Goal: Task Accomplishment & Management: Use online tool/utility

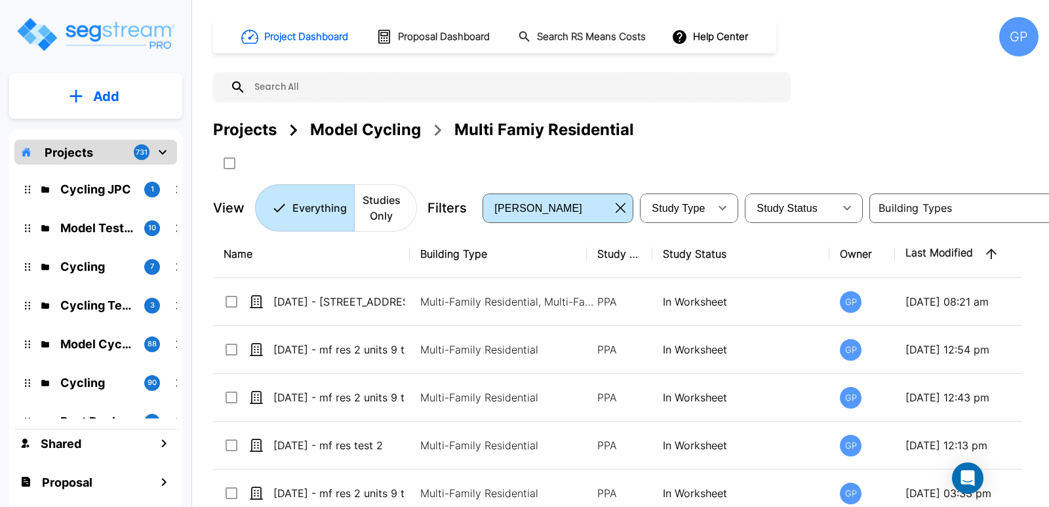
click at [894, 73] on div "Project Dashboard Proposal Dashboard Search RS Means Costs Help Center GP Proje…" at bounding box center [625, 124] width 825 height 214
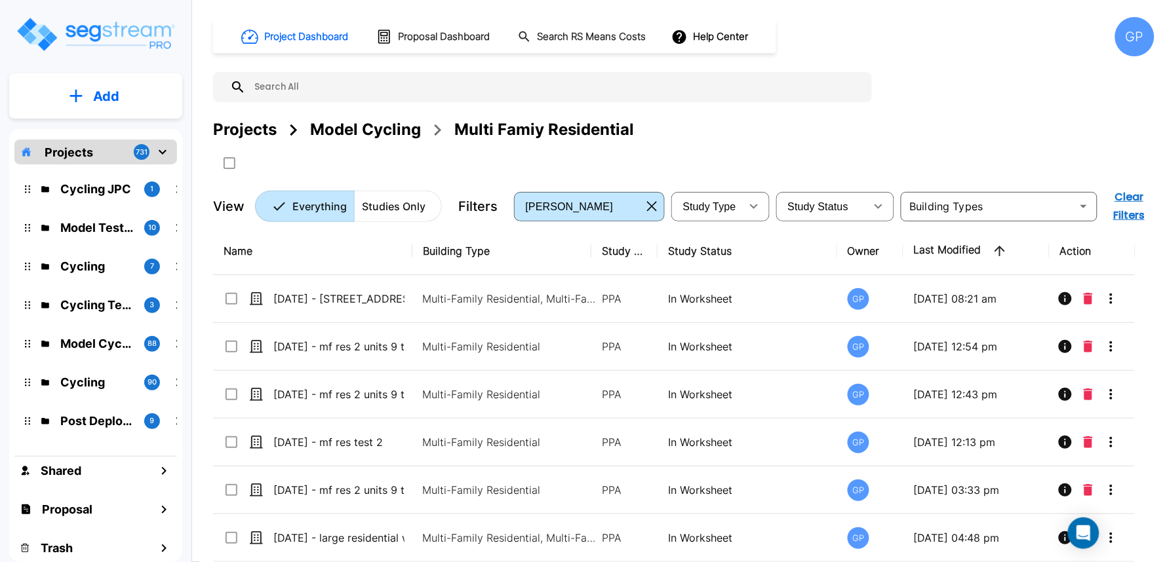
click at [1117, 45] on div "GP" at bounding box center [1134, 36] width 39 height 39
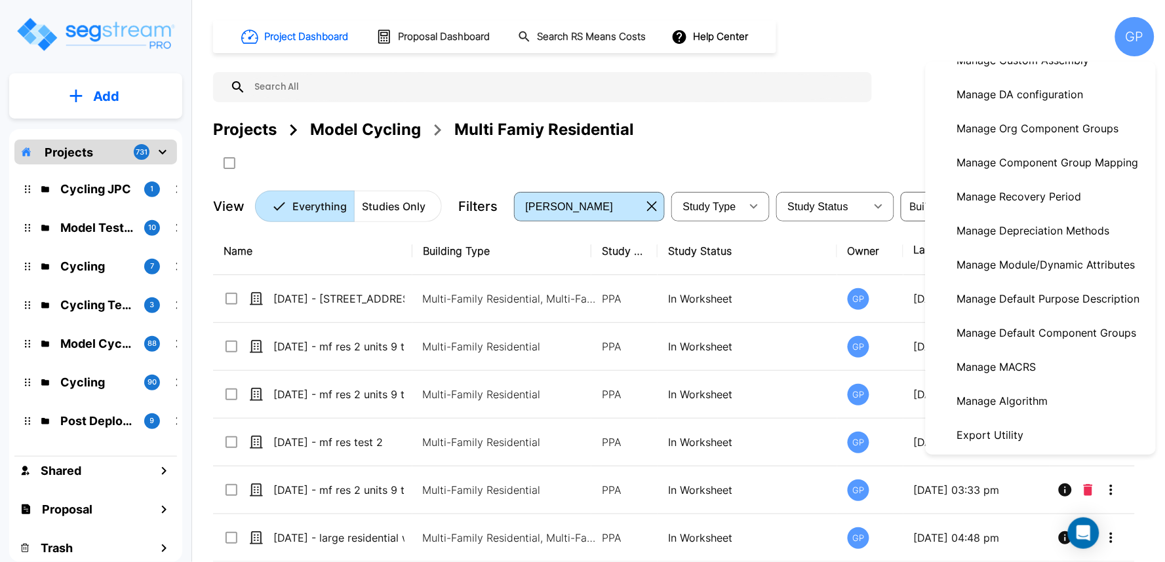
scroll to position [272, 0]
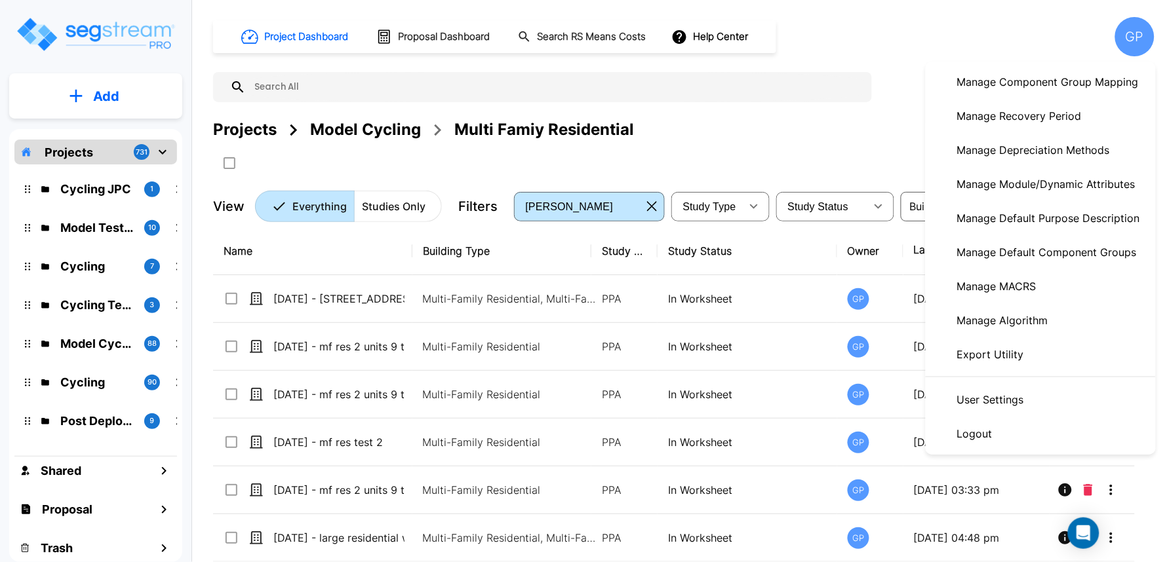
click at [1031, 312] on p "Manage Algorithm" at bounding box center [1003, 320] width 102 height 26
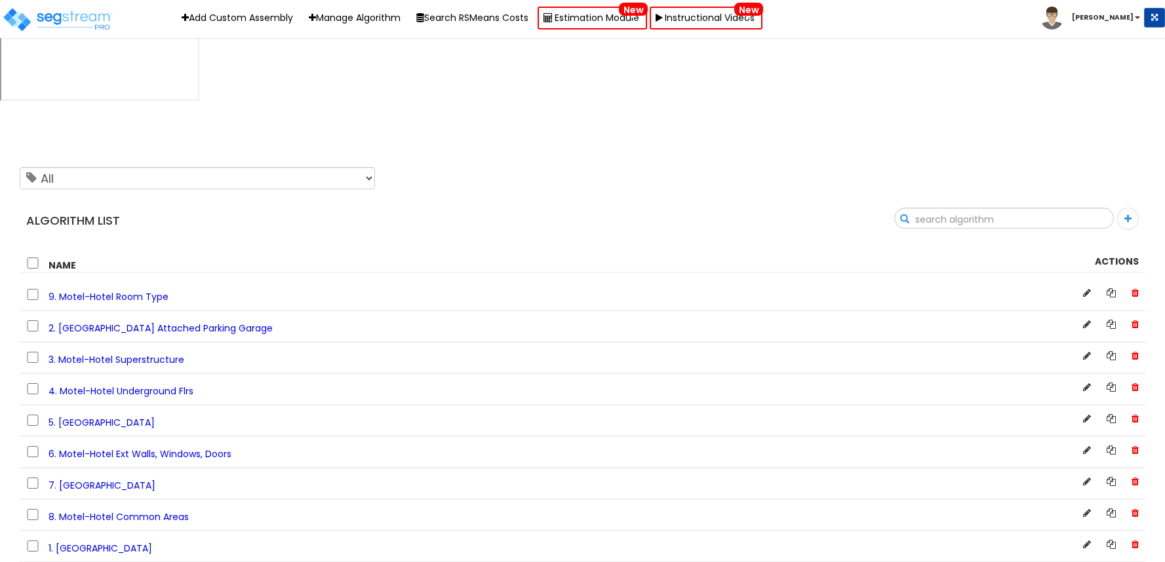
click at [1104, 208] on input "text" at bounding box center [1004, 219] width 218 height 22
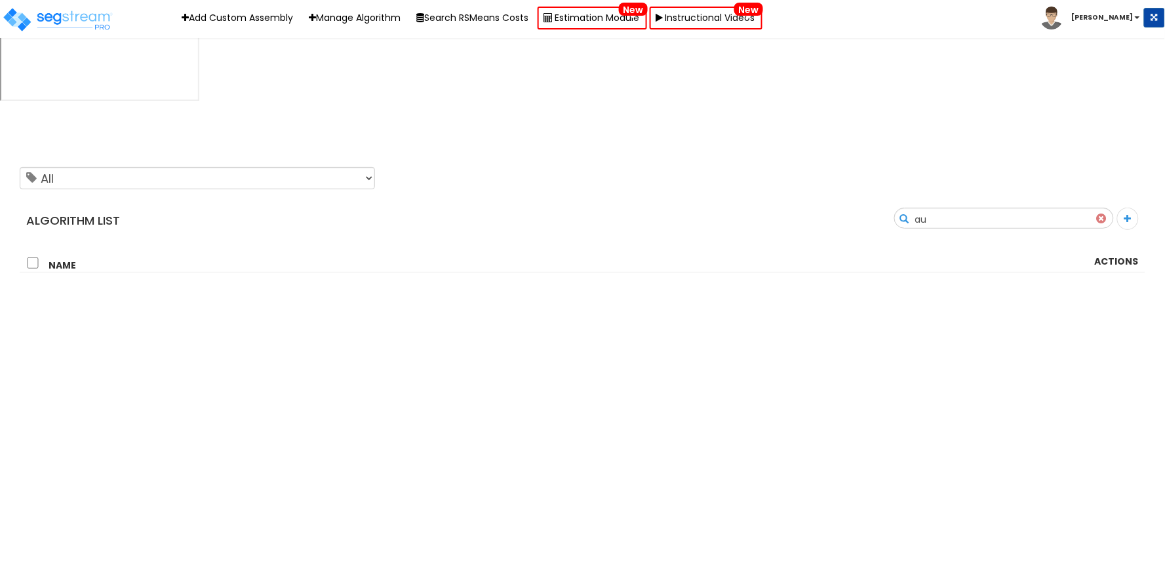
type input "a"
type input "suppo"
click at [218, 291] on span "8. Hospital/Surgery Center Supporting Amenities" at bounding box center [160, 297] width 222 height 13
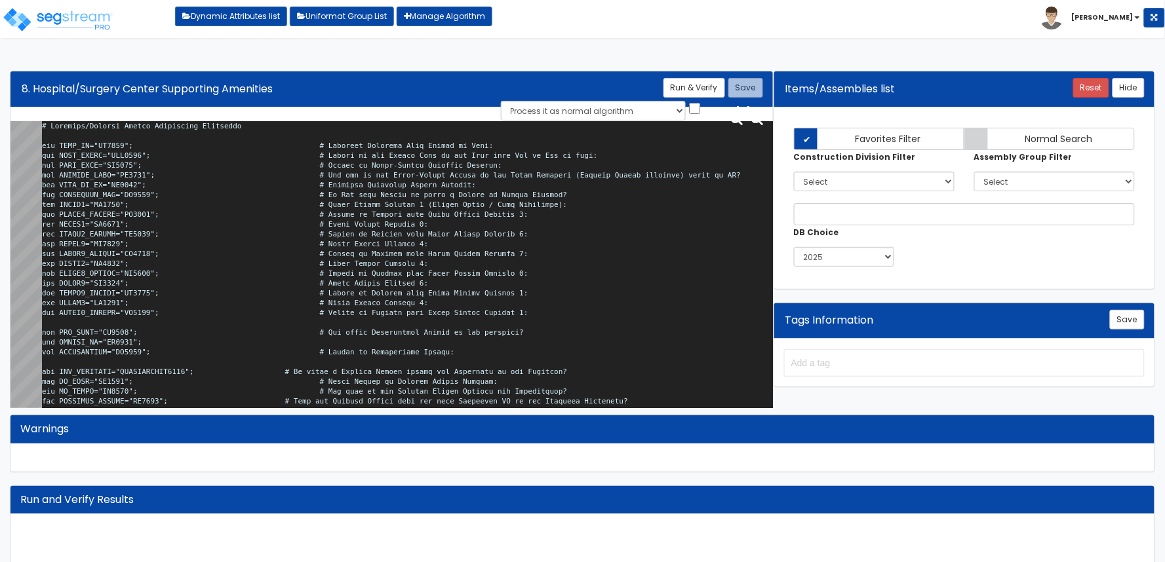
click at [267, 246] on textarea at bounding box center [407, 267] width 731 height 292
click at [486, 300] on textarea at bounding box center [407, 267] width 731 height 292
click at [502, 293] on textarea at bounding box center [407, 267] width 731 height 292
click at [509, 284] on textarea at bounding box center [407, 267] width 731 height 292
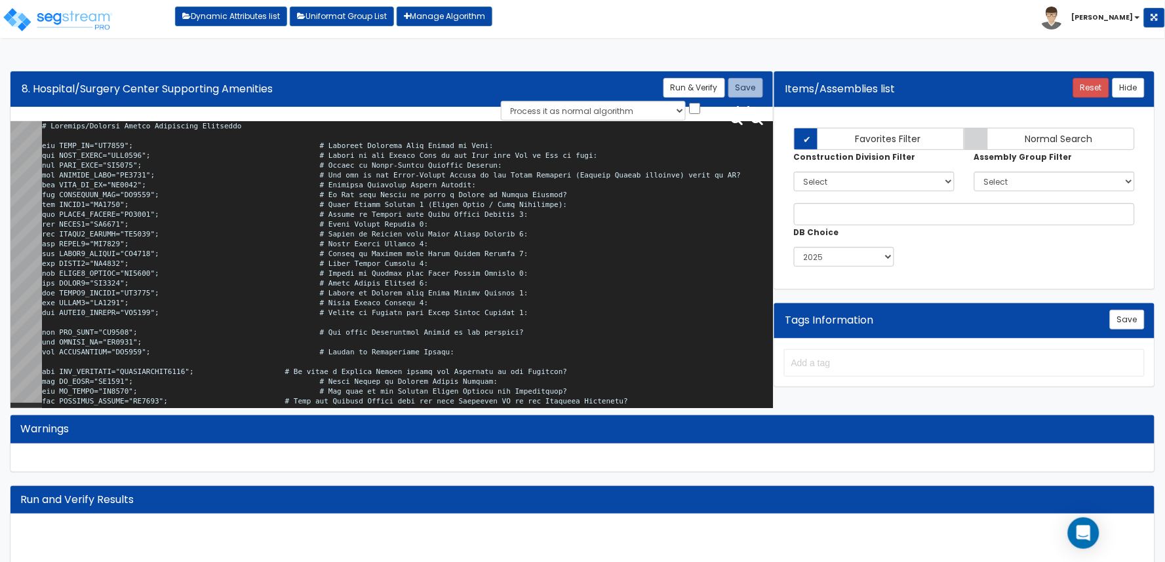
click at [524, 285] on textarea at bounding box center [407, 267] width 731 height 292
click at [462, 207] on textarea at bounding box center [407, 267] width 731 height 292
click at [582, 320] on textarea at bounding box center [407, 267] width 731 height 292
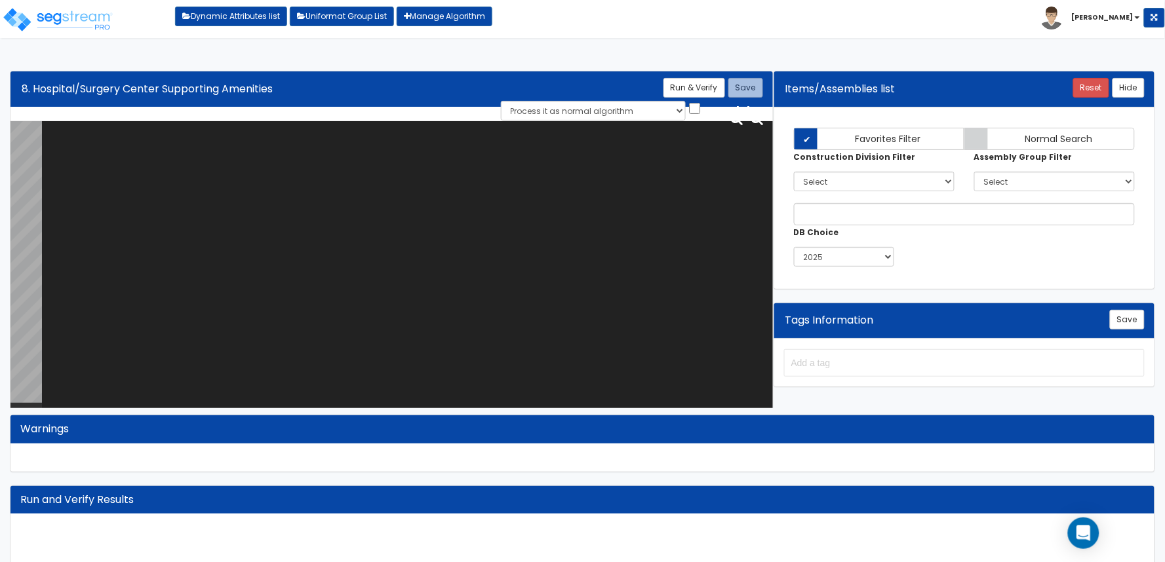
paste textarea "# Hospital/Surgery Center Supporting Amenities var BLDG_HT="BU0007"; # Building…"
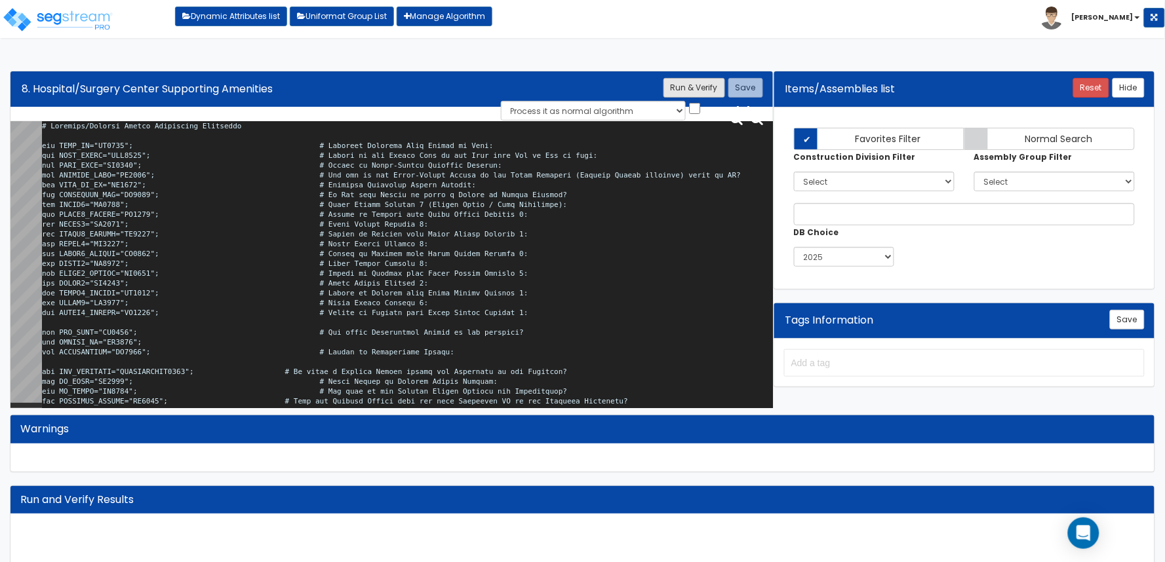
type textarea "# Hospital/Surgery Center Supporting Amenities var BLDG_HT="BU0007"; # Building…"
click at [713, 90] on button "Run & Verify" at bounding box center [694, 88] width 62 height 20
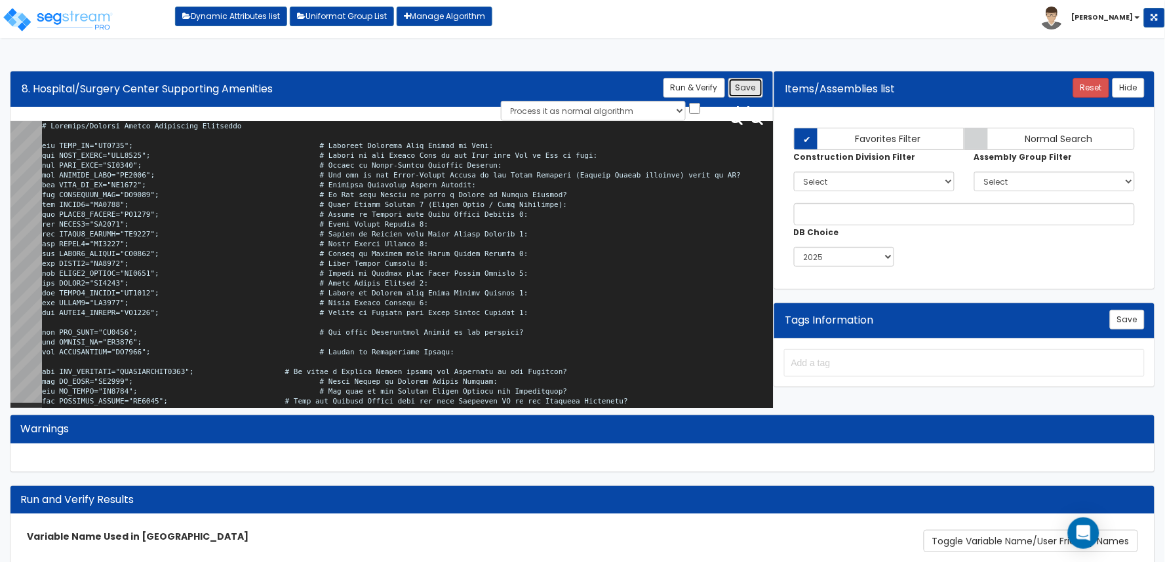
click at [739, 83] on button "Save" at bounding box center [745, 88] width 35 height 20
click at [660, 319] on textarea at bounding box center [407, 267] width 731 height 292
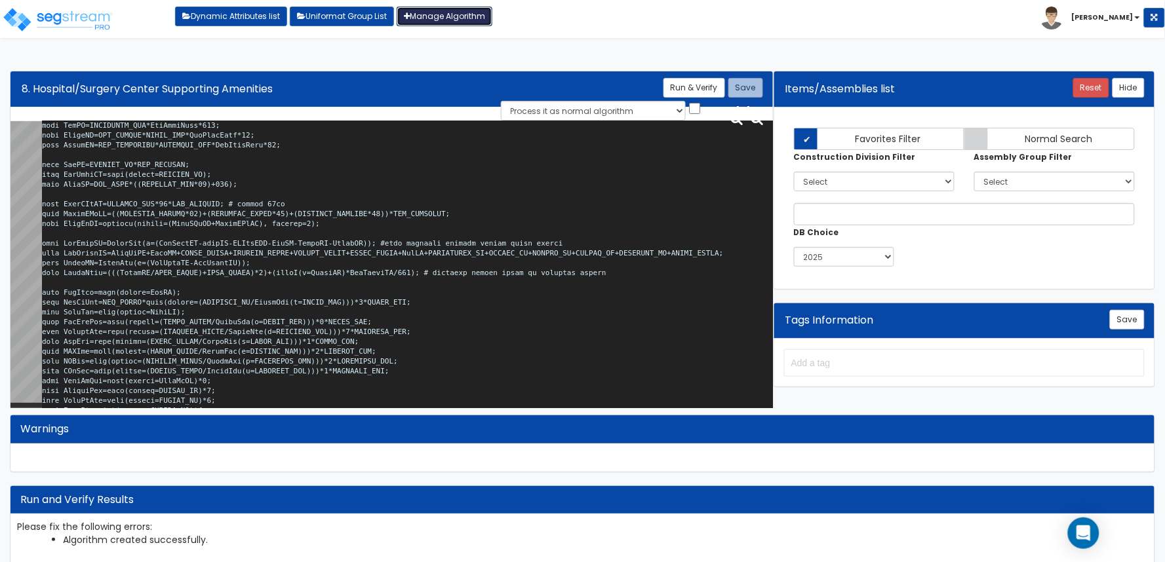
click at [462, 21] on link "Manage Algorithm" at bounding box center [445, 17] width 96 height 20
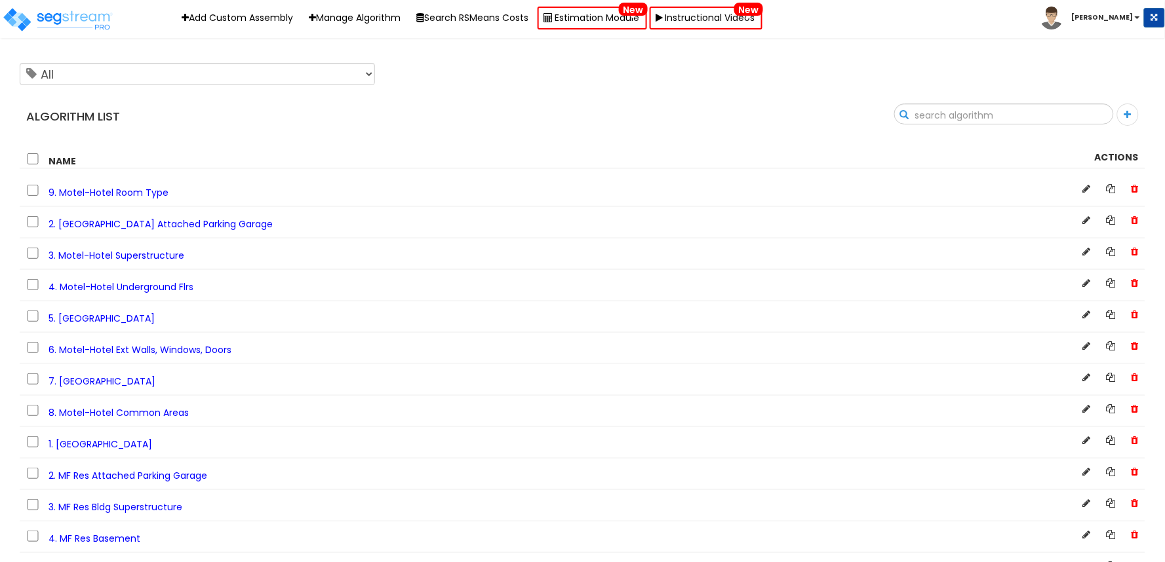
click at [1111, 110] on input "text" at bounding box center [1004, 115] width 218 height 22
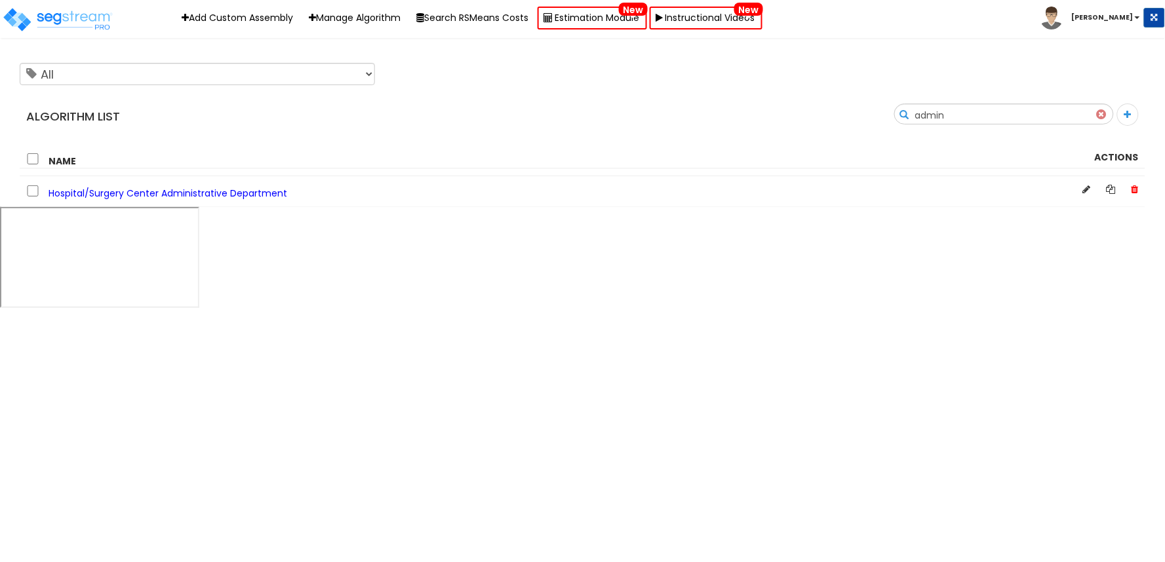
type input "admin"
click at [245, 200] on div "Hospital/Surgery Center Administrative Department" at bounding box center [583, 191] width 1126 height 31
click at [245, 199] on div "Hospital/Surgery Center Administrative Department" at bounding box center [487, 191] width 943 height 17
click at [243, 200] on div "Hospital/Surgery Center Administrative Department" at bounding box center [583, 191] width 1126 height 31
drag, startPoint x: 283, startPoint y: 226, endPoint x: 273, endPoint y: 199, distance: 29.2
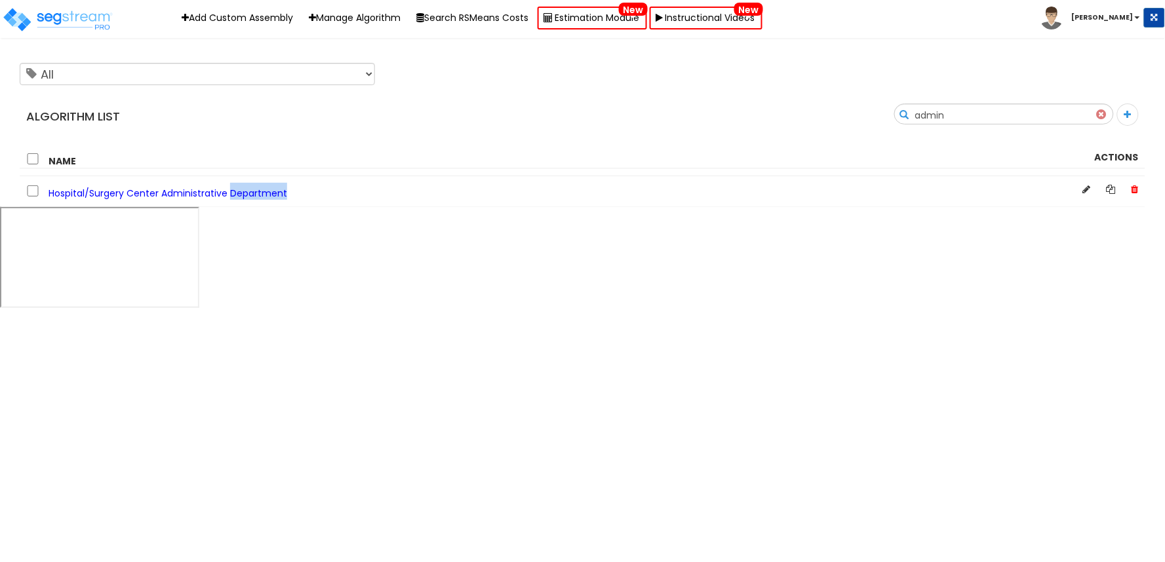
click at [283, 226] on html "Toggle navigation Add Custom Assembly Manage Algorithm Search RSMeans Costs Est…" at bounding box center [582, 155] width 1165 height 311
click at [269, 191] on span "Hospital/Surgery Center Administrative Department" at bounding box center [168, 193] width 239 height 13
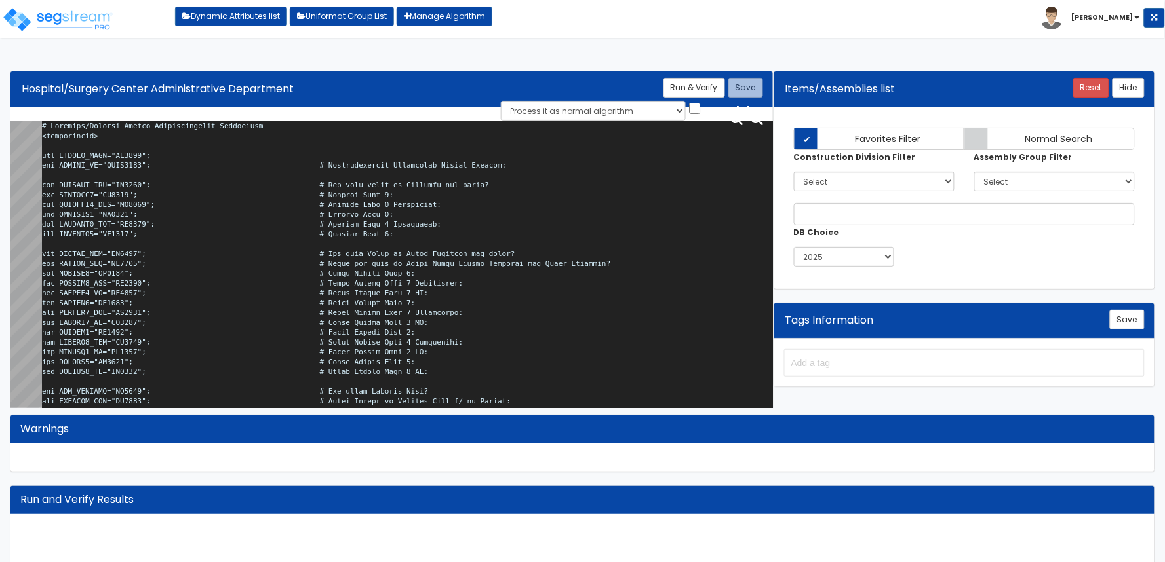
click at [309, 173] on textarea at bounding box center [407, 267] width 731 height 292
click at [536, 341] on textarea at bounding box center [407, 267] width 731 height 292
click at [485, 319] on textarea at bounding box center [407, 267] width 731 height 292
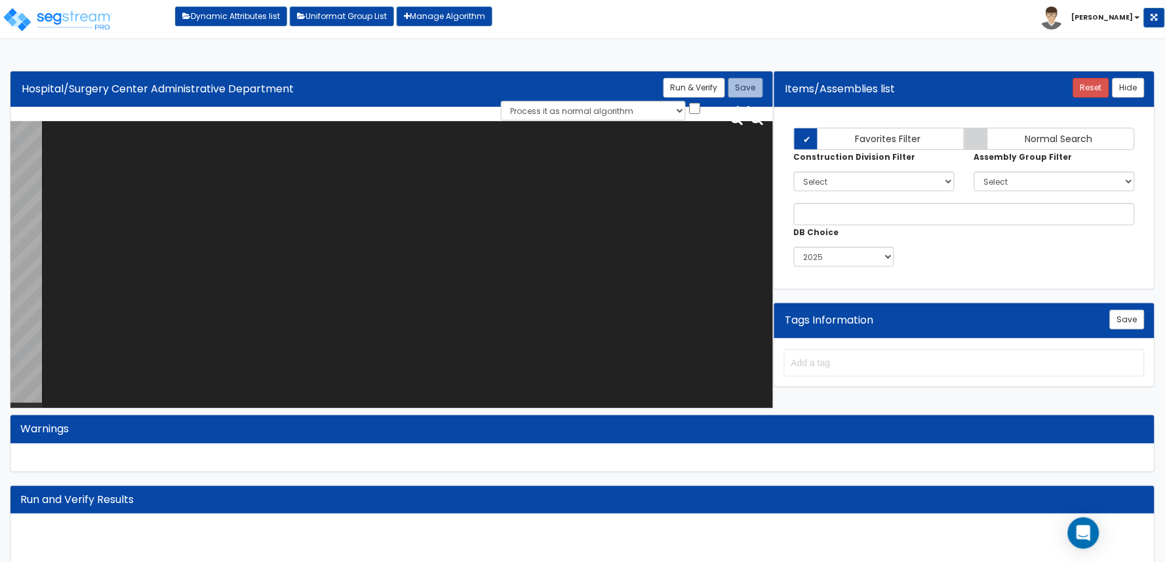
paste textarea "# Hospital/Surgery Center Administrative Department <loopenabled> var TENANT_NA…"
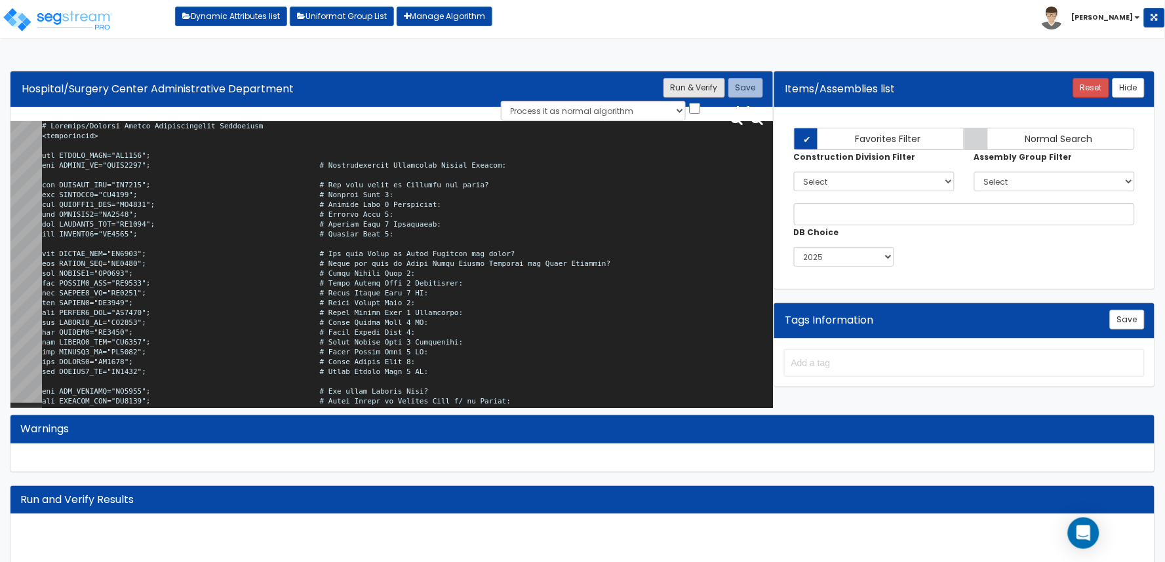
type textarea "# Hospital/Surgery Center Administrative Department <loopenabled> var TENANT_NA…"
click at [680, 79] on button "Run & Verify" at bounding box center [694, 88] width 62 height 20
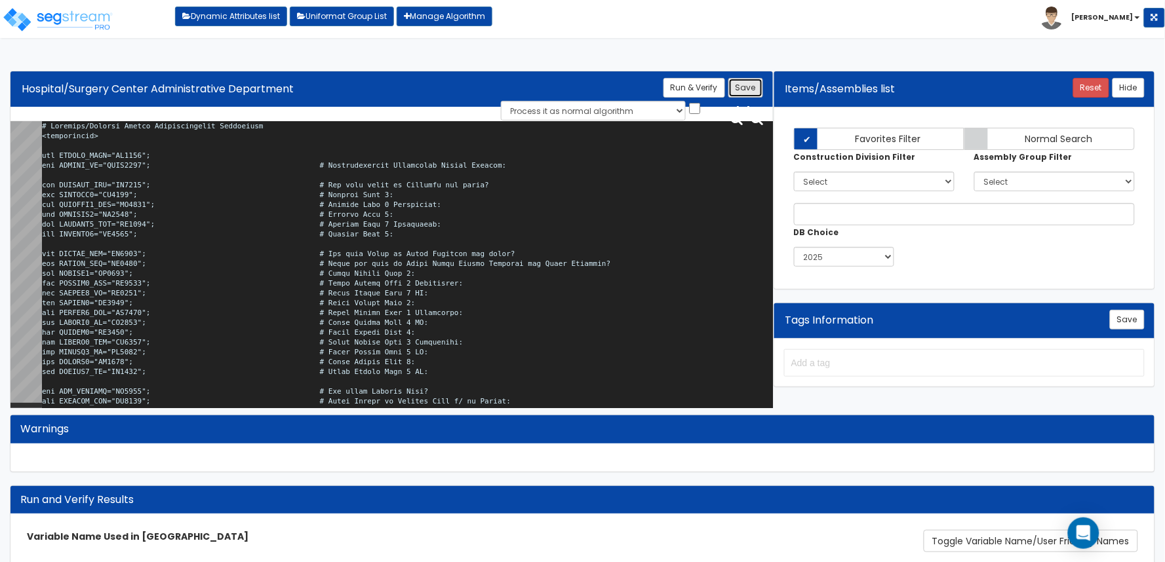
click at [743, 93] on button "Save" at bounding box center [745, 88] width 35 height 20
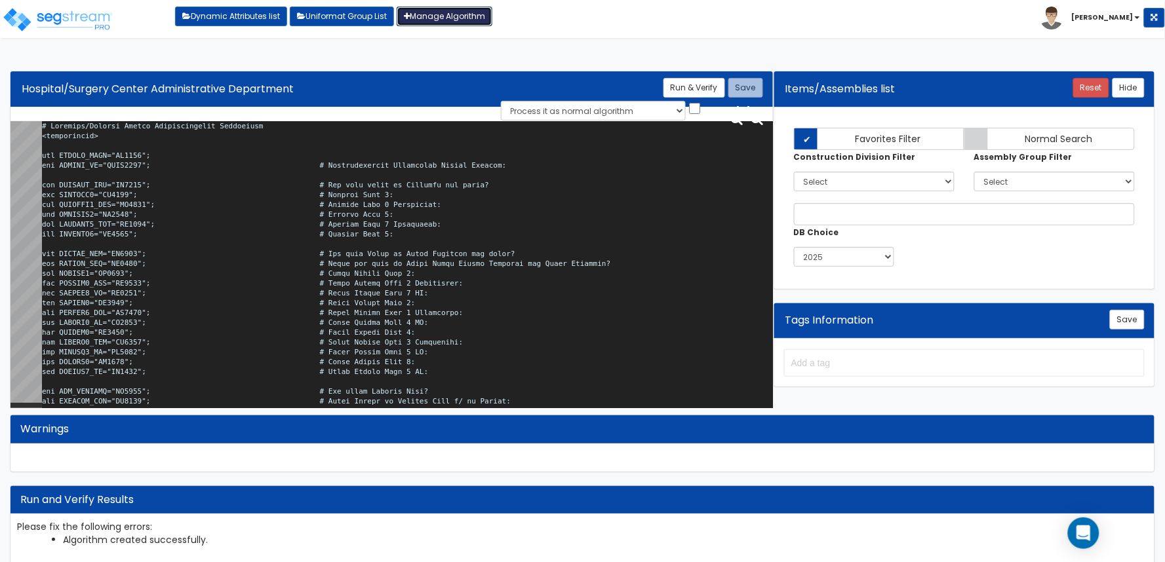
click at [443, 22] on link "Manage Algorithm" at bounding box center [445, 17] width 96 height 20
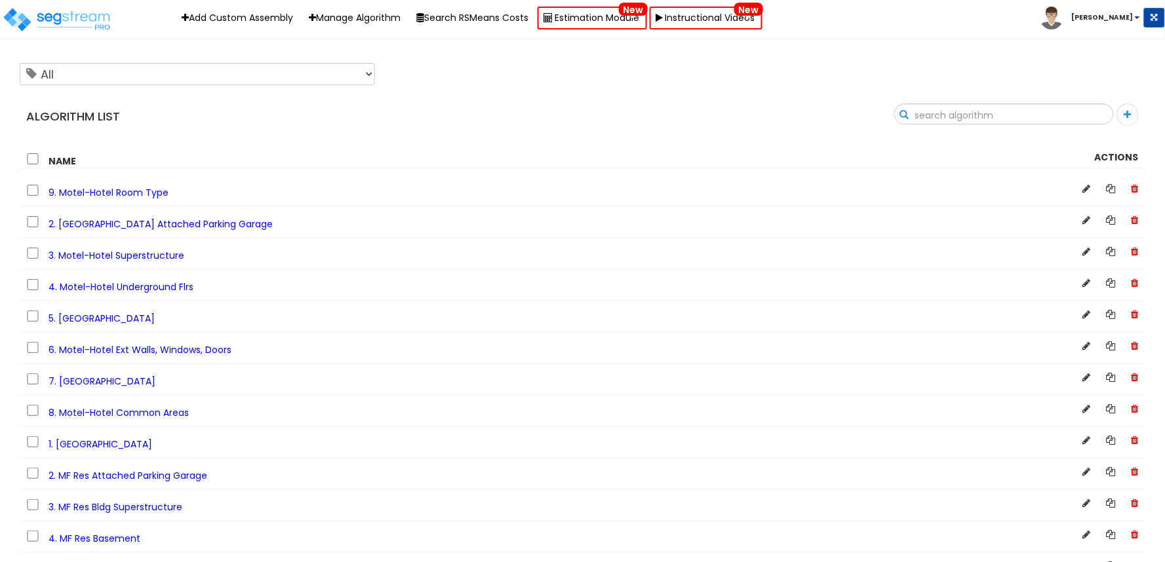
click at [1092, 117] on input "text" at bounding box center [1004, 115] width 218 height 22
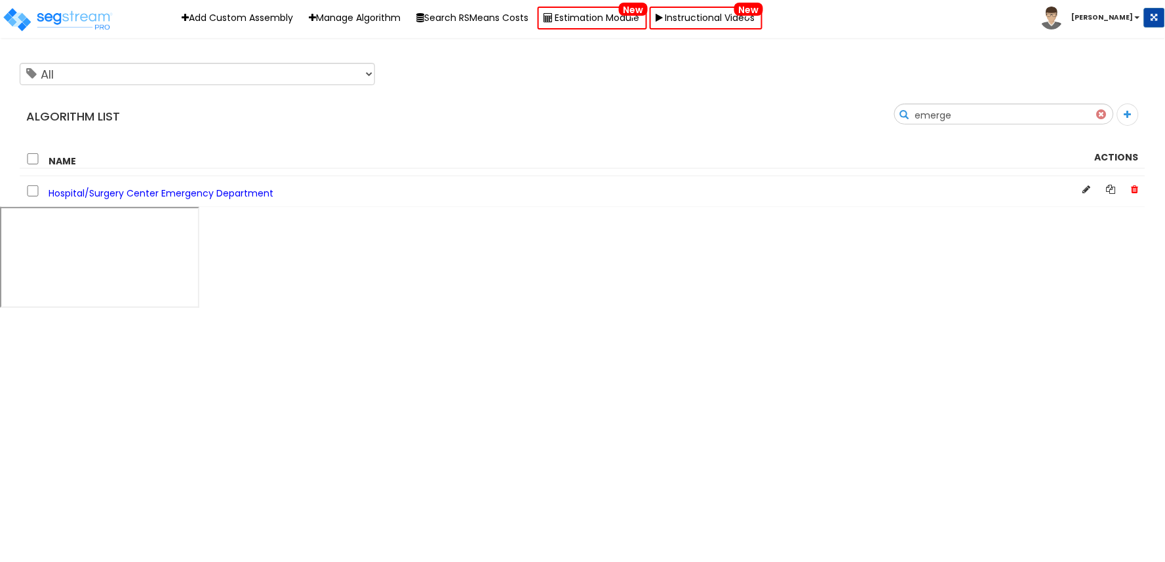
type input "emerge"
click at [230, 189] on span "Hospital/Surgery Center Emergency Department" at bounding box center [161, 193] width 225 height 13
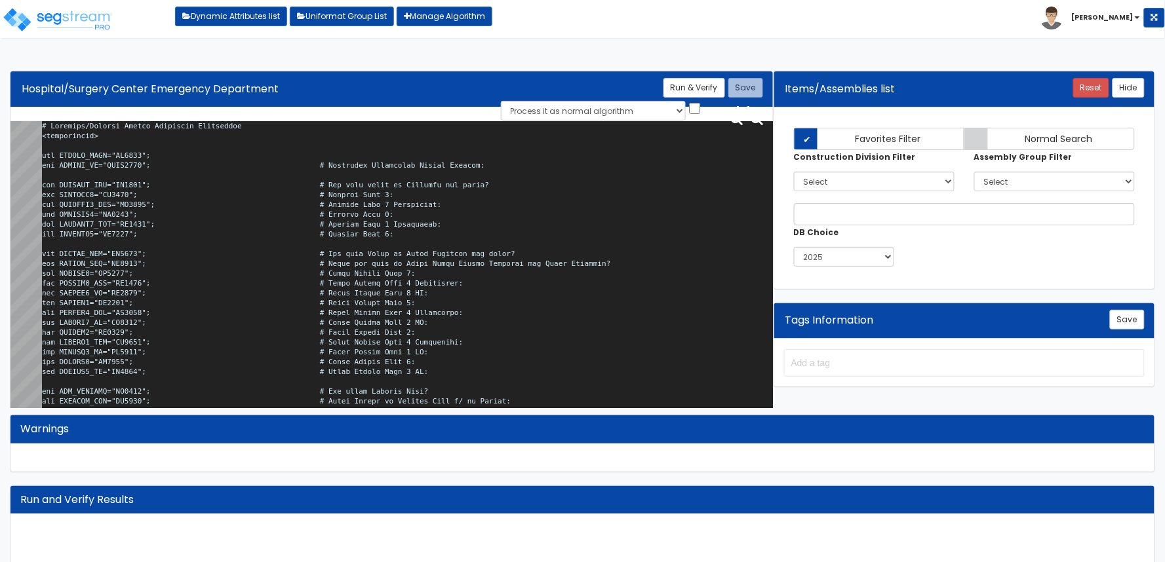
click at [428, 251] on textarea at bounding box center [407, 267] width 731 height 292
click at [527, 266] on textarea at bounding box center [407, 267] width 731 height 292
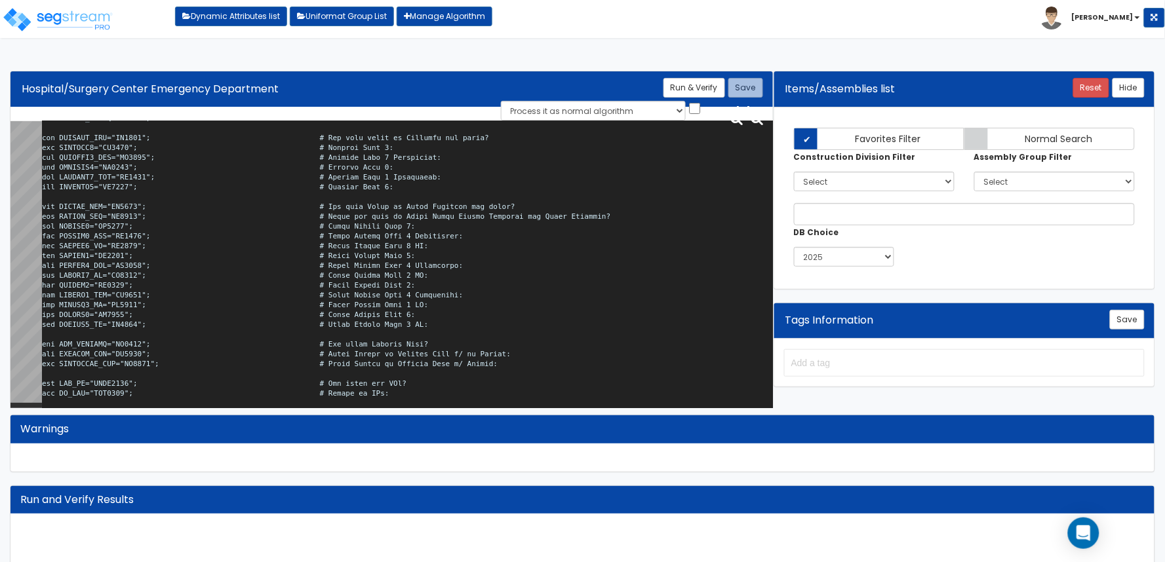
scroll to position [73, 0]
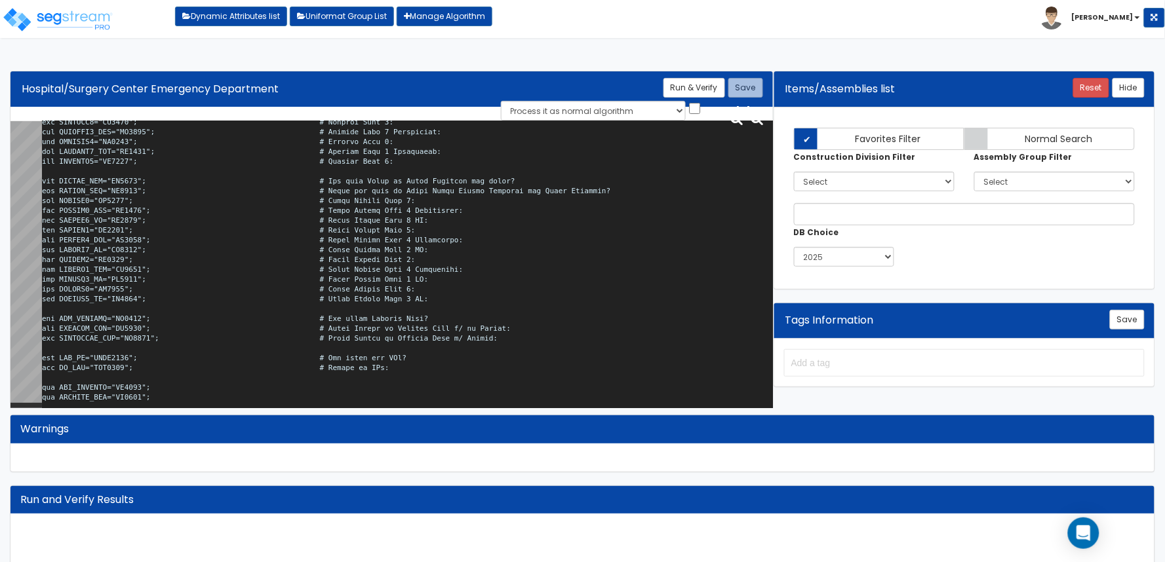
click at [516, 328] on textarea at bounding box center [407, 267] width 731 height 292
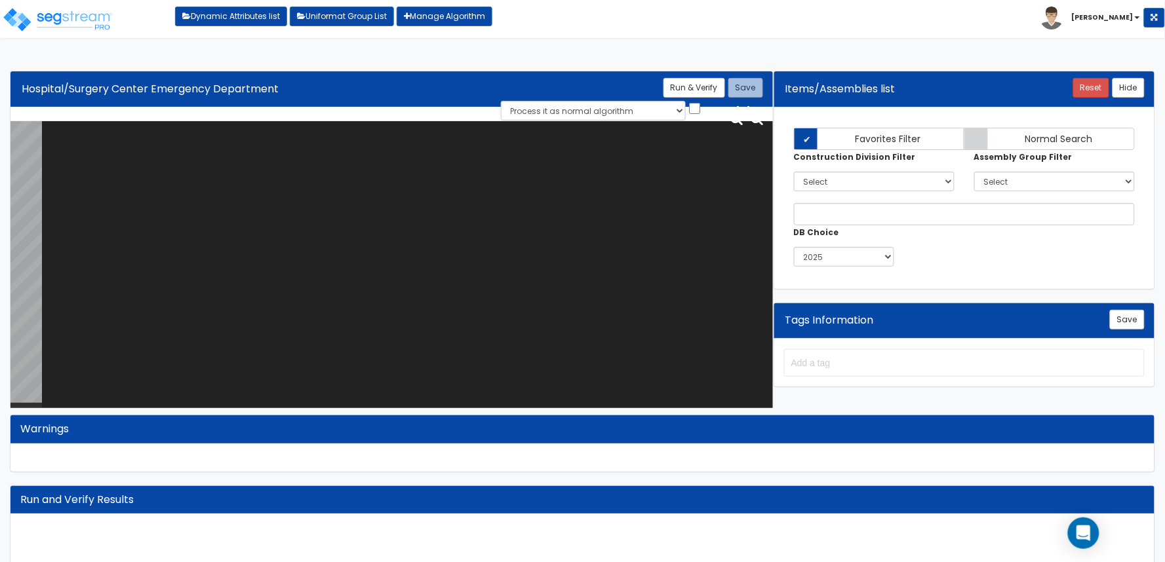
scroll to position [0, 0]
paste textarea "# Hospital/Surgery Center Emergency Department <loopenabled> var TENANT_NAME="T…"
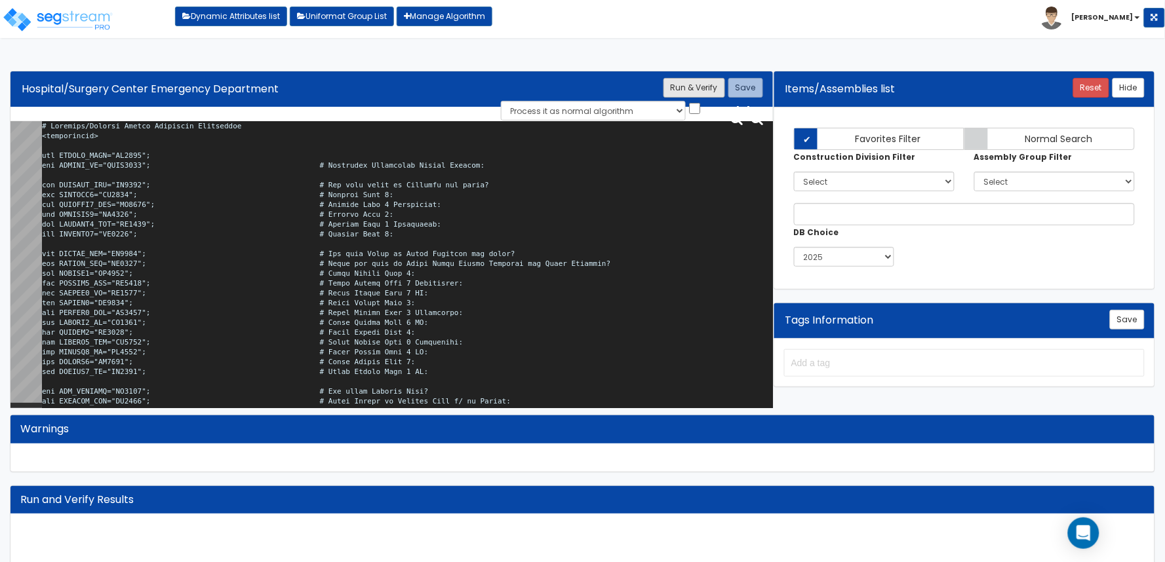
type textarea "# Hospital/Surgery Center Emergency Department <loopenabled> var TENANT_NAME="T…"
click at [718, 88] on button "Run & Verify" at bounding box center [694, 88] width 62 height 20
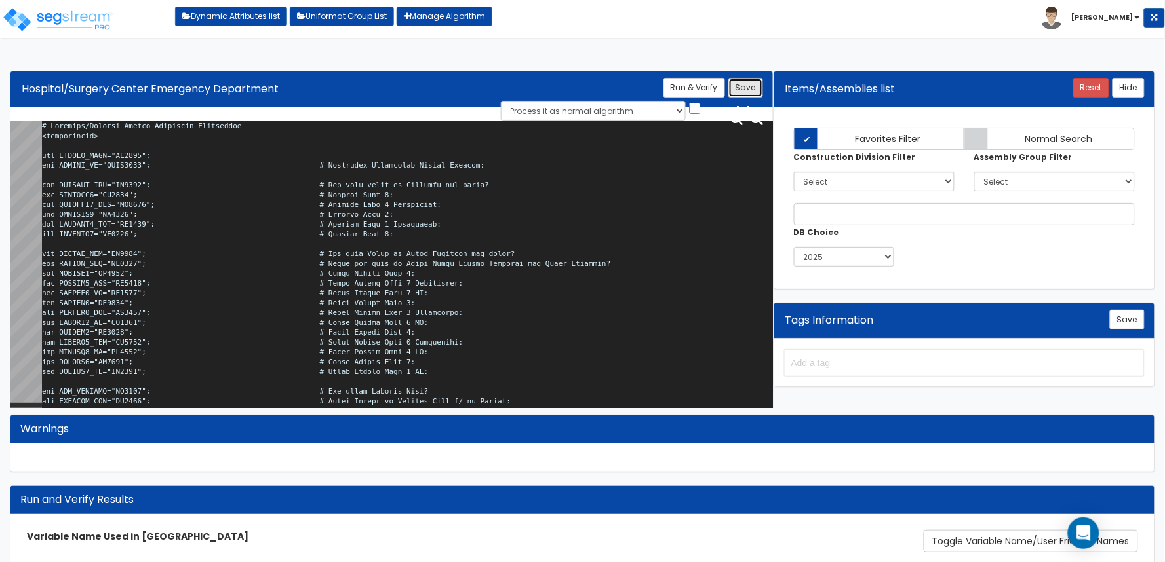
click at [753, 82] on button "Save" at bounding box center [745, 88] width 35 height 20
click at [485, 237] on textarea at bounding box center [407, 267] width 731 height 292
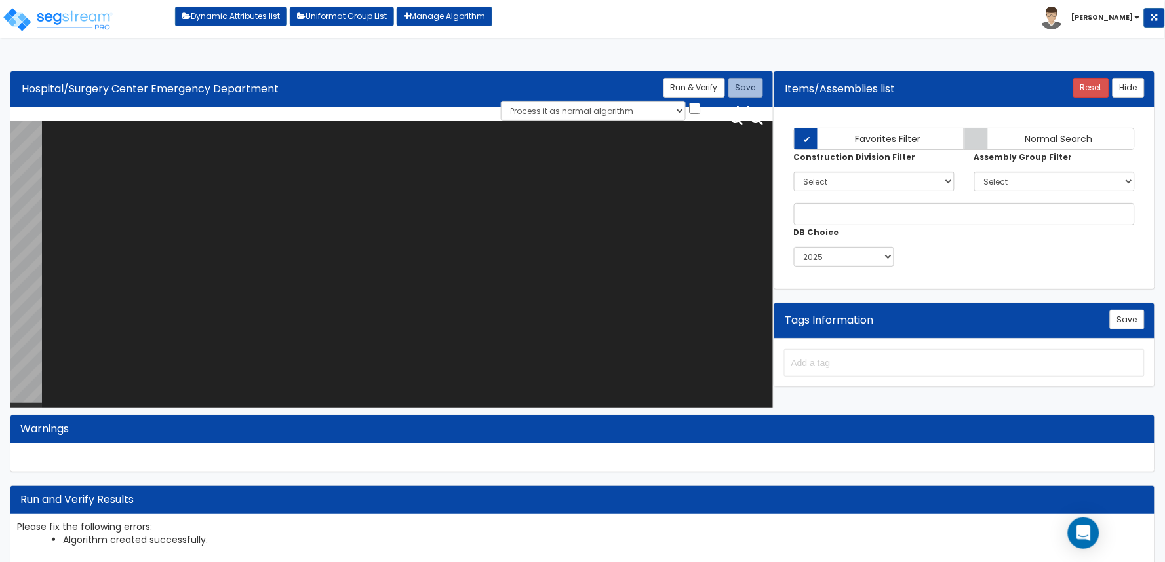
paste textarea "# Hospital/Surgery Center Emergency Department <loopenabled> var TENANT_NAME="T…"
type textarea "# Hospital/Surgery Center Emergency Department <loopenabled> var TENANT_NAME="T…"
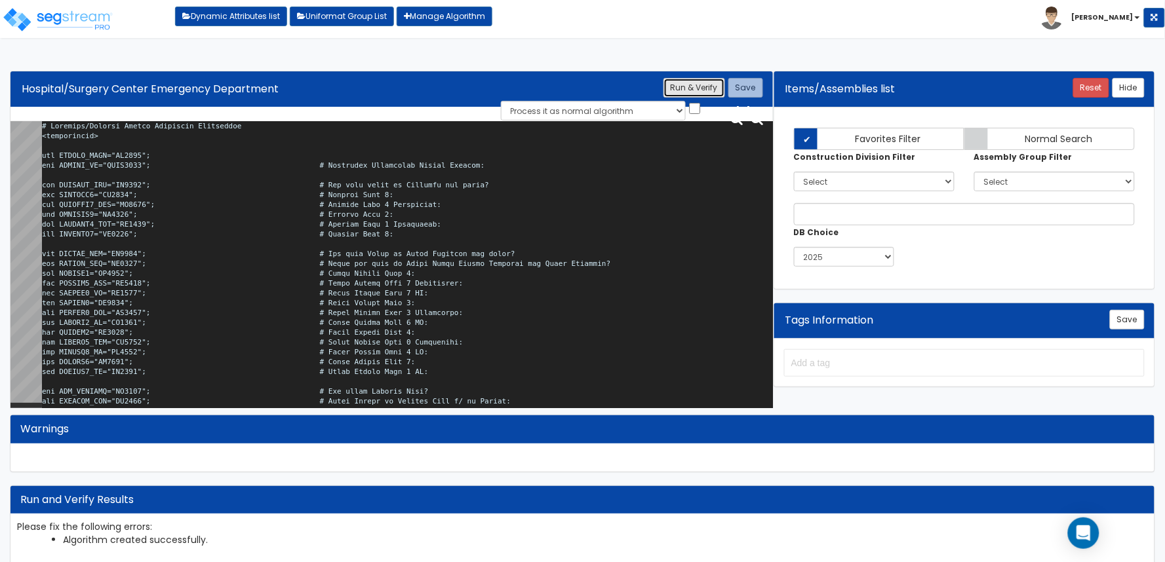
click at [706, 94] on button "Run & Verify" at bounding box center [694, 88] width 62 height 20
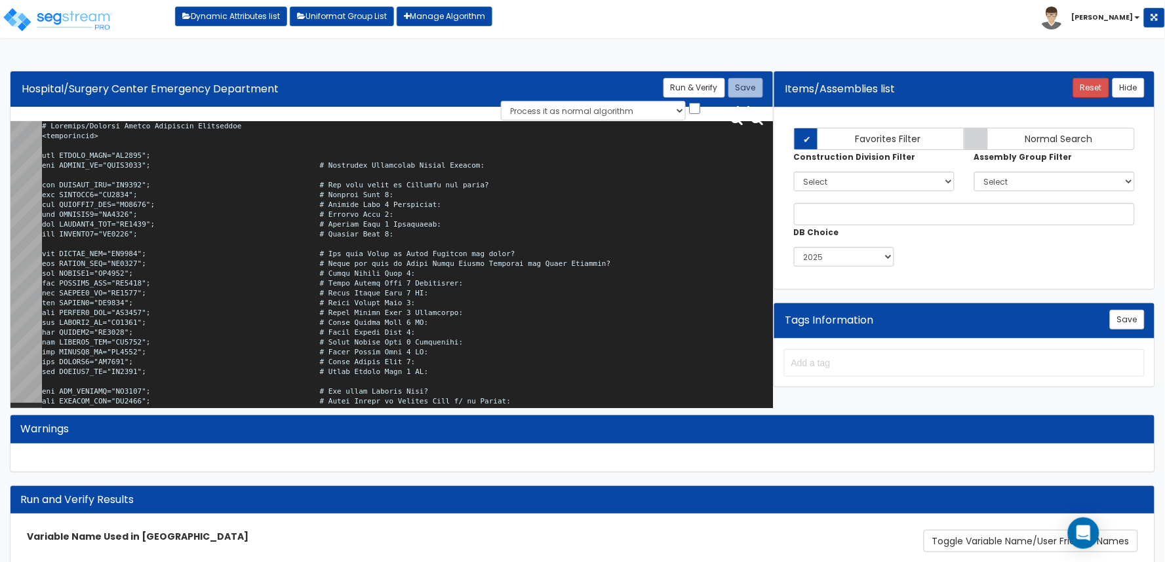
click at [621, 307] on textarea at bounding box center [407, 267] width 731 height 292
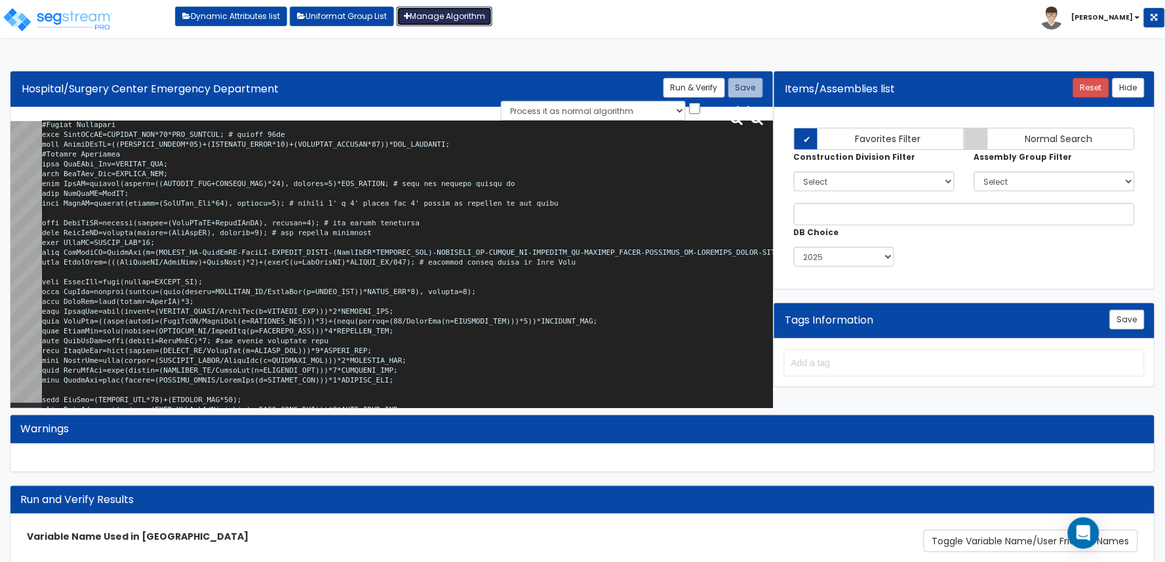
click at [447, 15] on link "Manage Algorithm" at bounding box center [445, 17] width 96 height 20
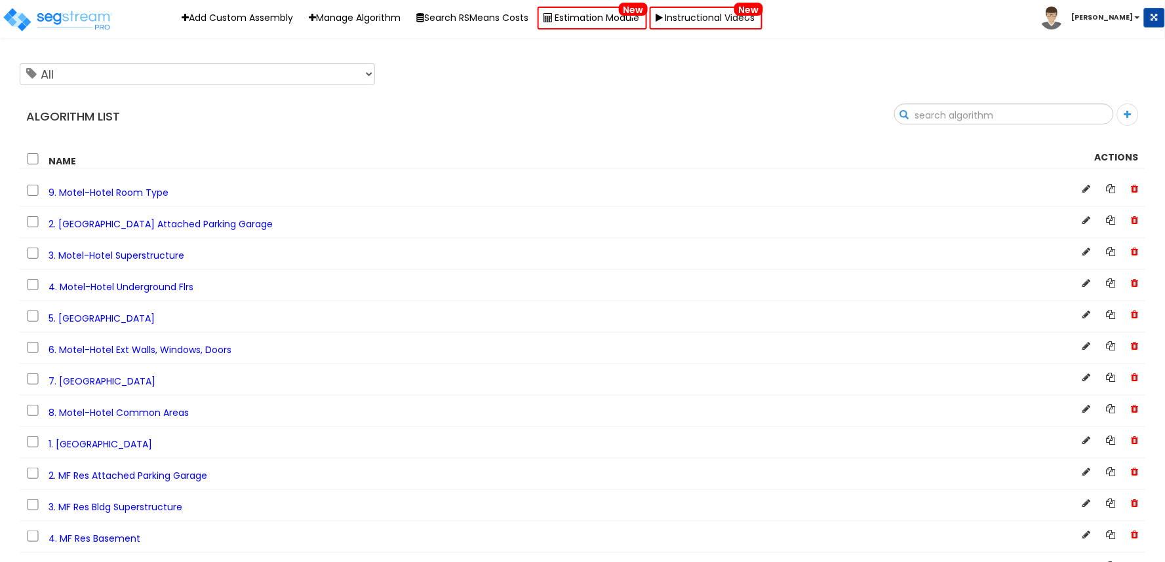
click at [1084, 115] on input "text" at bounding box center [1004, 115] width 218 height 22
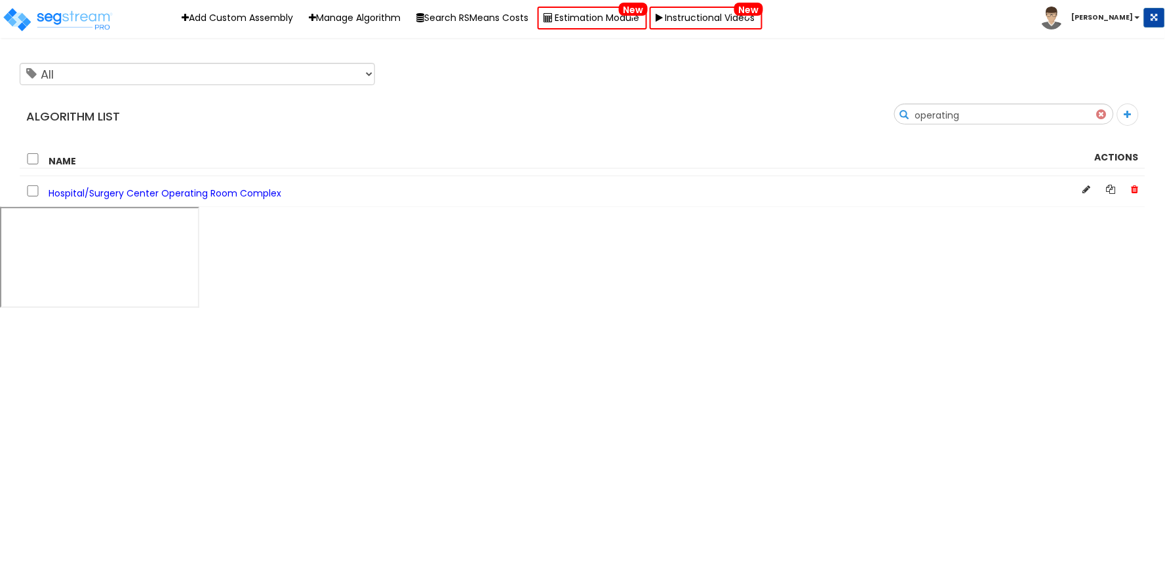
type input "operating"
click at [165, 187] on span "Hospital/Surgery Center Operating Room Complex" at bounding box center [165, 193] width 233 height 13
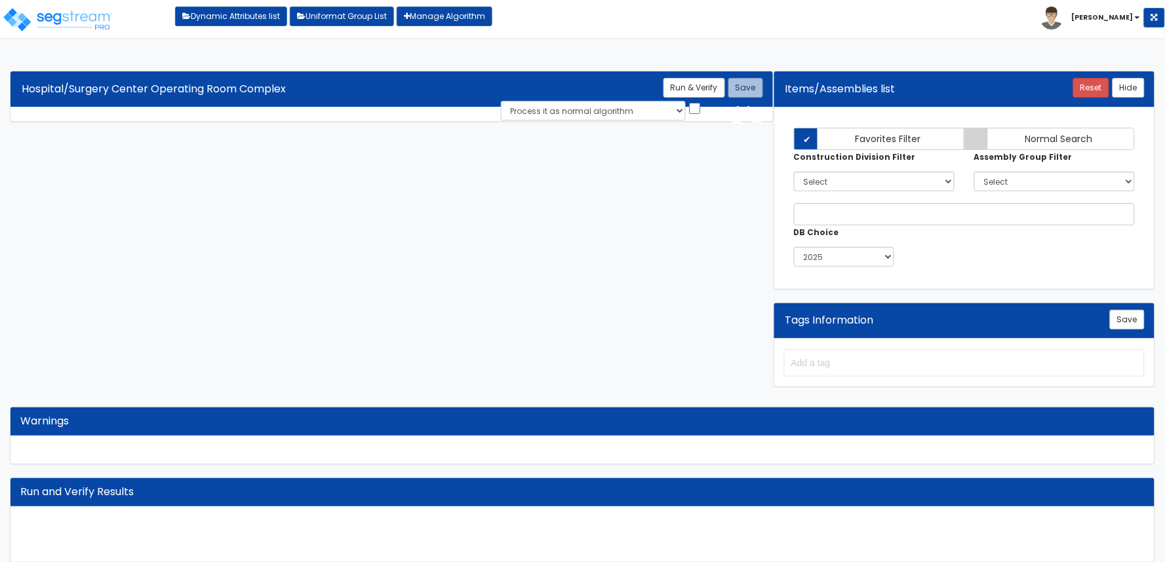
click at [262, 234] on div "Algorithm Title Hospital/Surgery Center Operating Room Complex Save Run & Verif…" at bounding box center [582, 317] width 1165 height 519
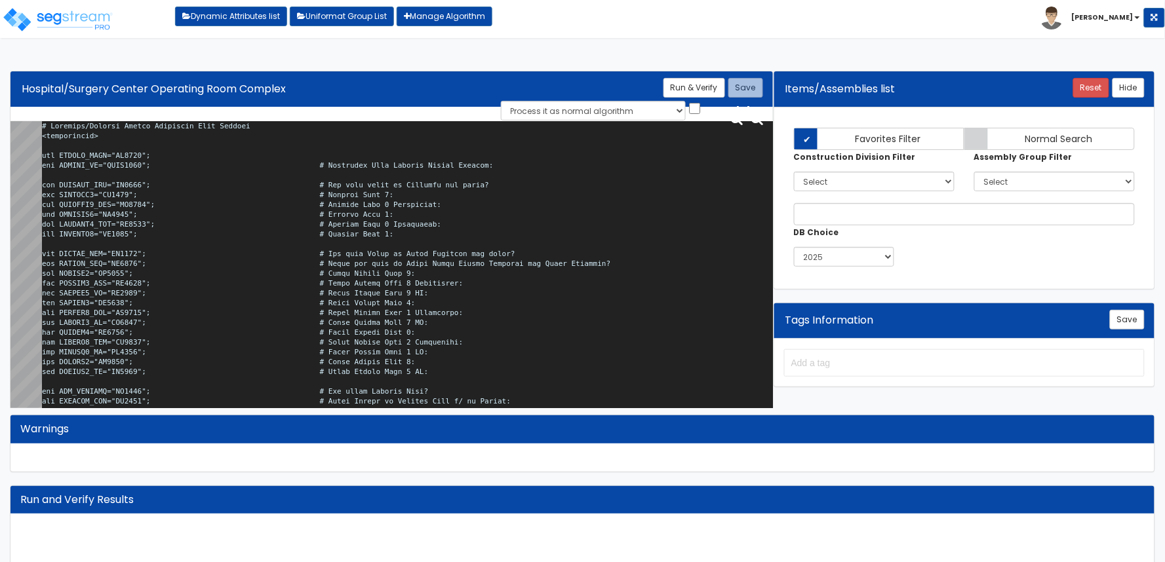
click at [262, 233] on textarea at bounding box center [407, 267] width 731 height 292
click at [520, 199] on textarea at bounding box center [407, 267] width 731 height 292
click at [418, 245] on textarea at bounding box center [407, 267] width 731 height 292
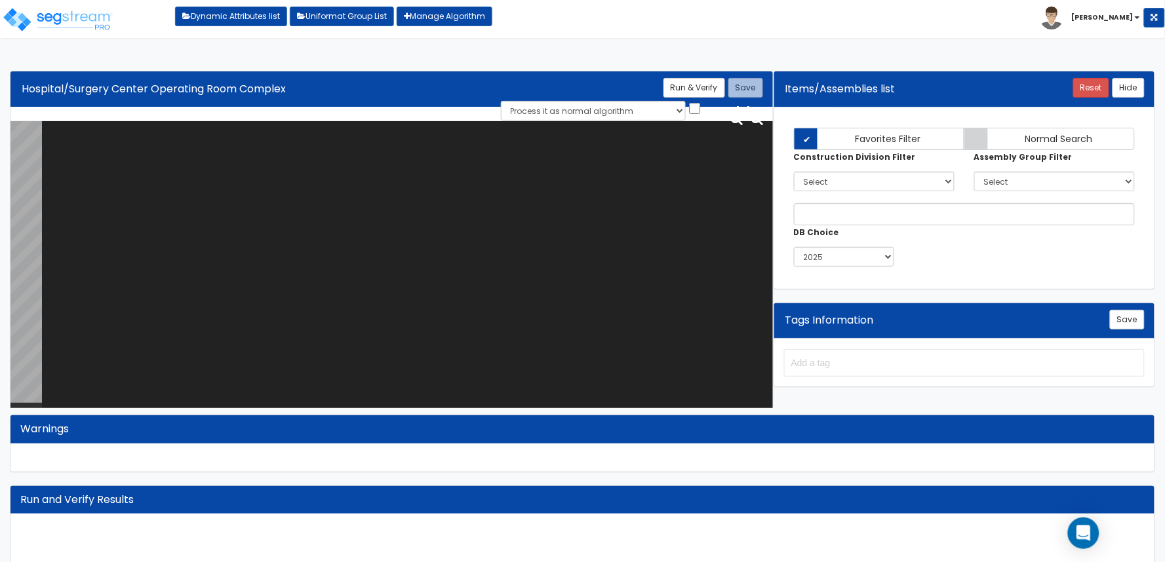
paste textarea "# Hospital/Surgery Center Operating Room Complex <loopenabled> var TENANT_NAME=…"
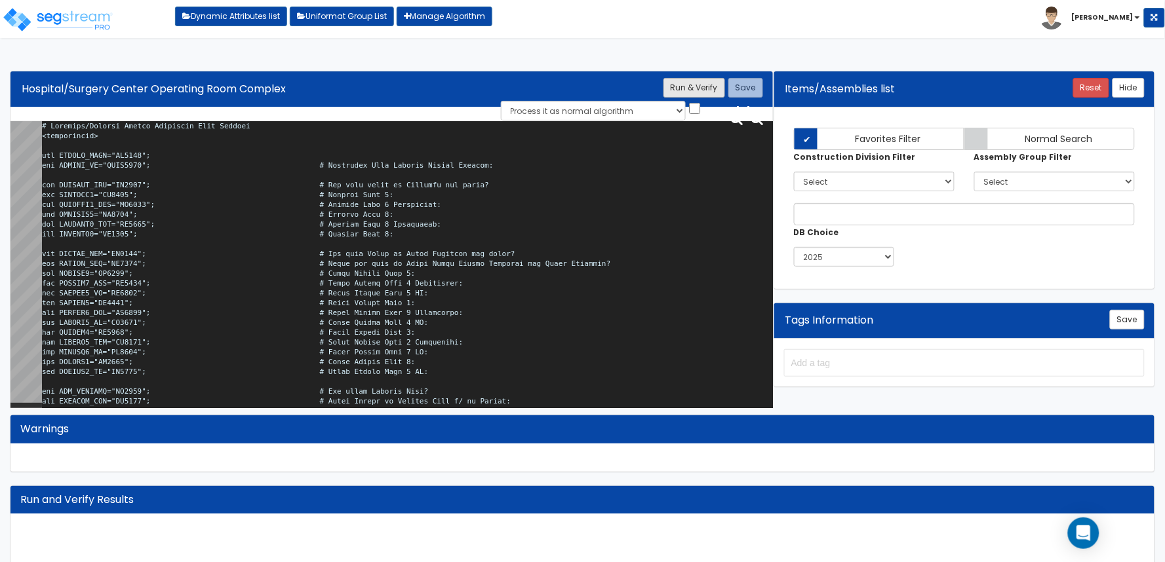
type textarea "# Hospital/Surgery Center Operating Room Complex <loopenabled> var TENANT_NAME=…"
click at [693, 90] on button "Run & Verify" at bounding box center [694, 88] width 62 height 20
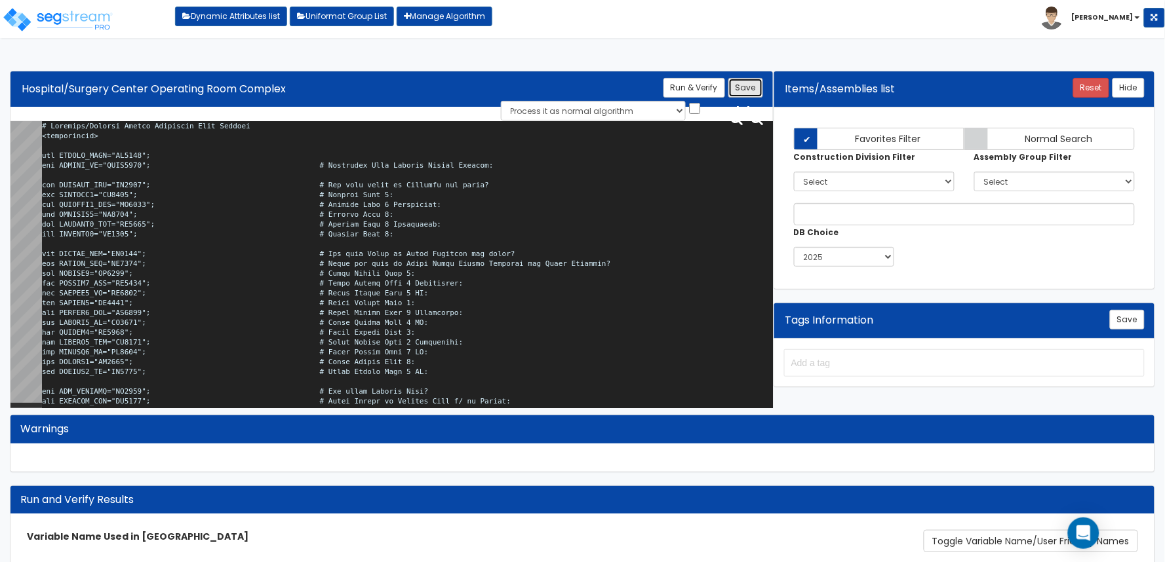
click at [743, 82] on button "Save" at bounding box center [745, 88] width 35 height 20
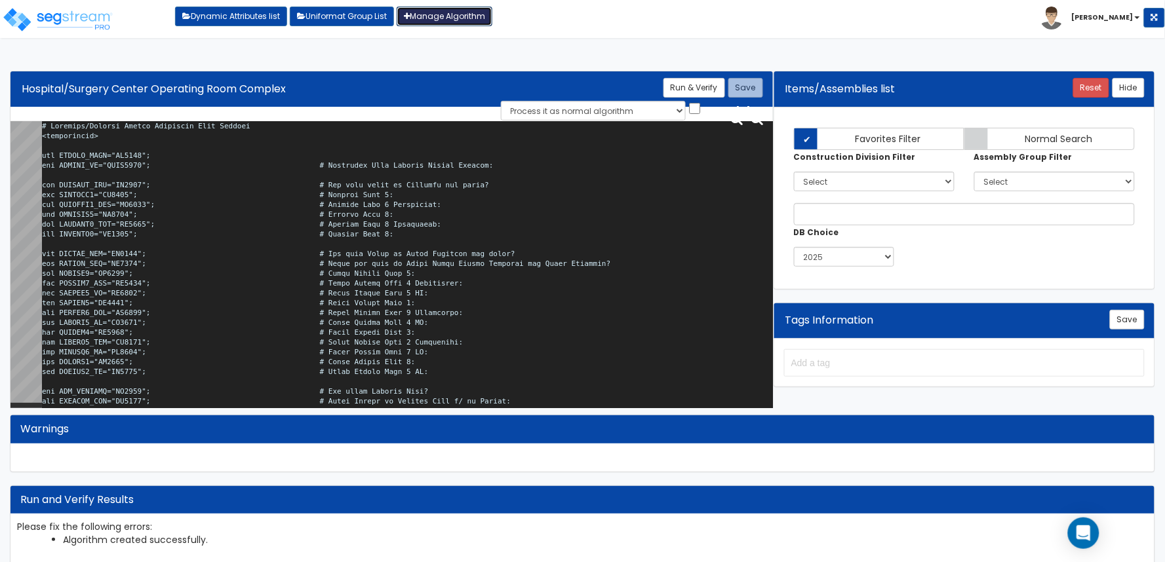
click at [468, 13] on link "Manage Algorithm" at bounding box center [445, 17] width 96 height 20
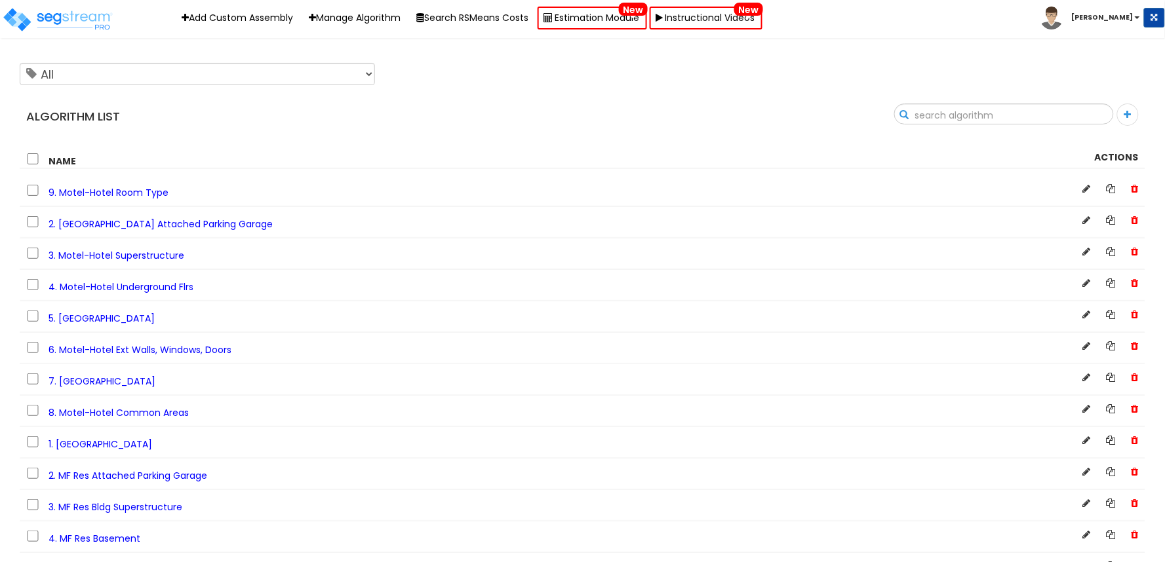
click at [1095, 115] on input "text" at bounding box center [1004, 115] width 218 height 22
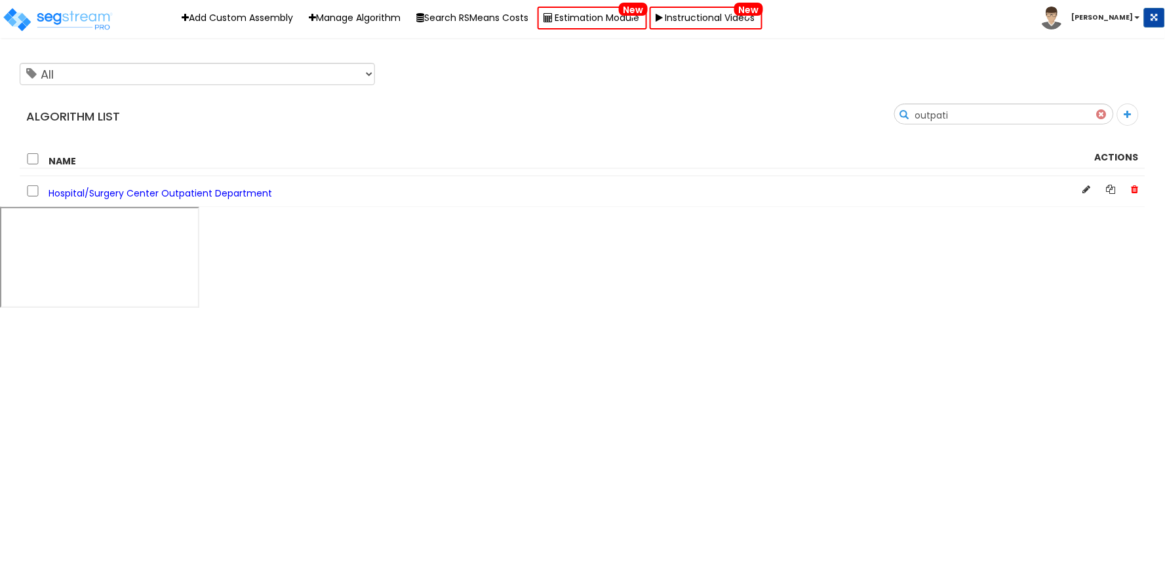
type input "outpati"
click at [121, 191] on span "Hospital/Surgery Center Outpatient Department" at bounding box center [161, 193] width 224 height 13
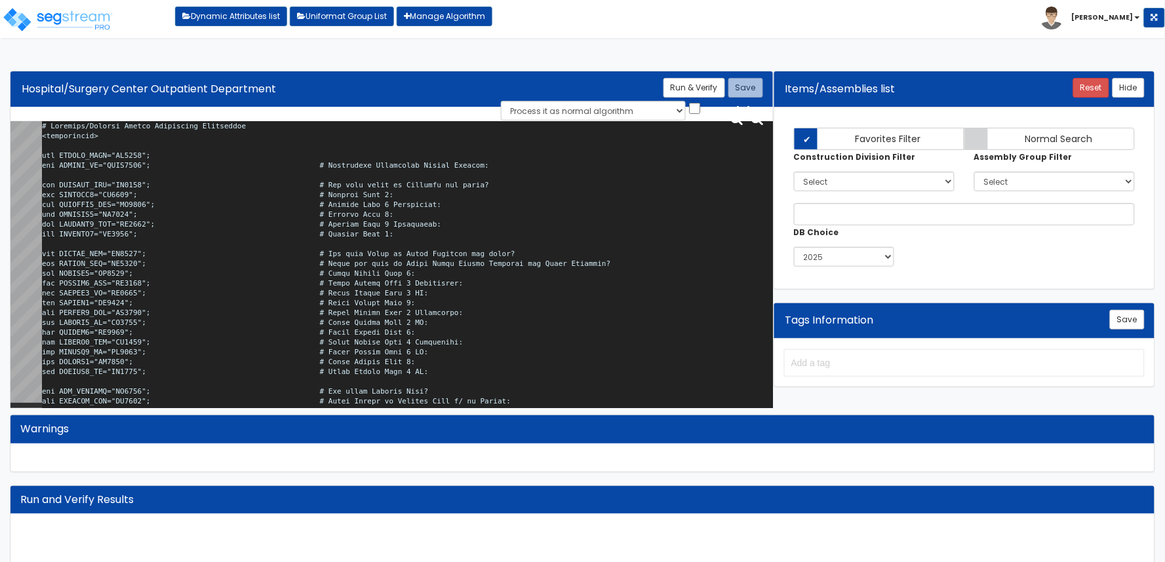
click at [208, 250] on textarea at bounding box center [407, 267] width 731 height 292
click at [502, 252] on textarea at bounding box center [407, 267] width 731 height 292
click at [438, 226] on textarea at bounding box center [407, 267] width 731 height 292
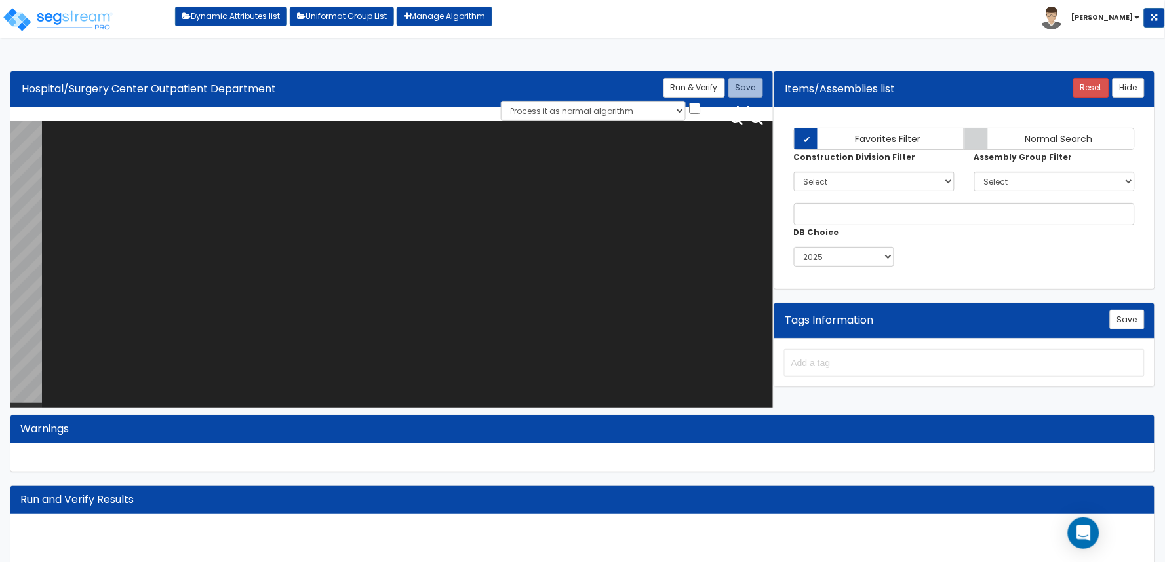
paste textarea "# Hospital/Surgery Center Outpatient Department <loopenabled> var TENANT_NAME="…"
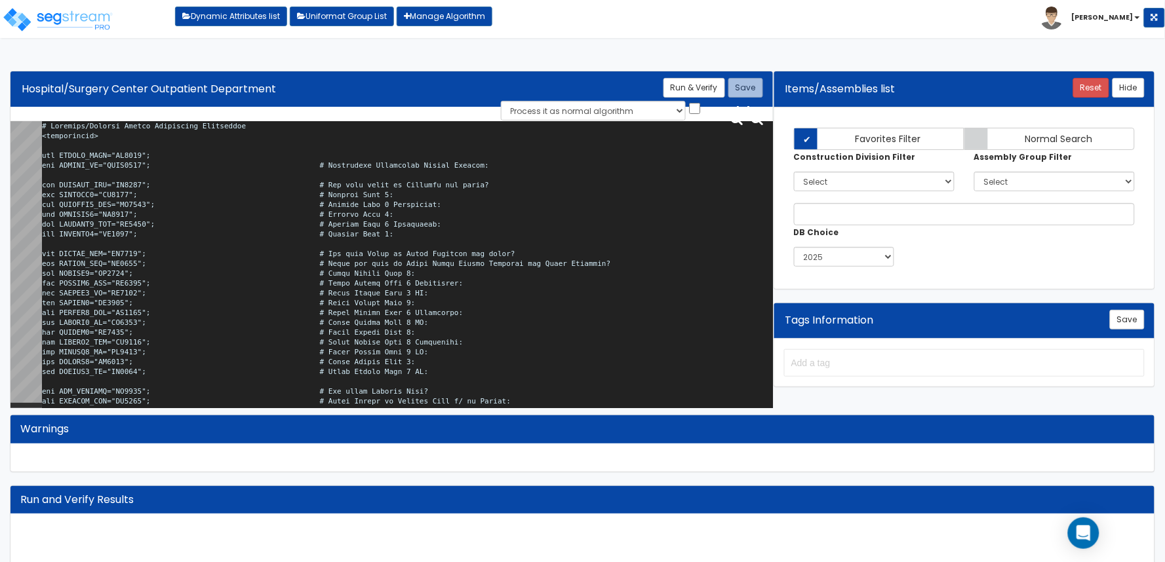
scroll to position [23132, 0]
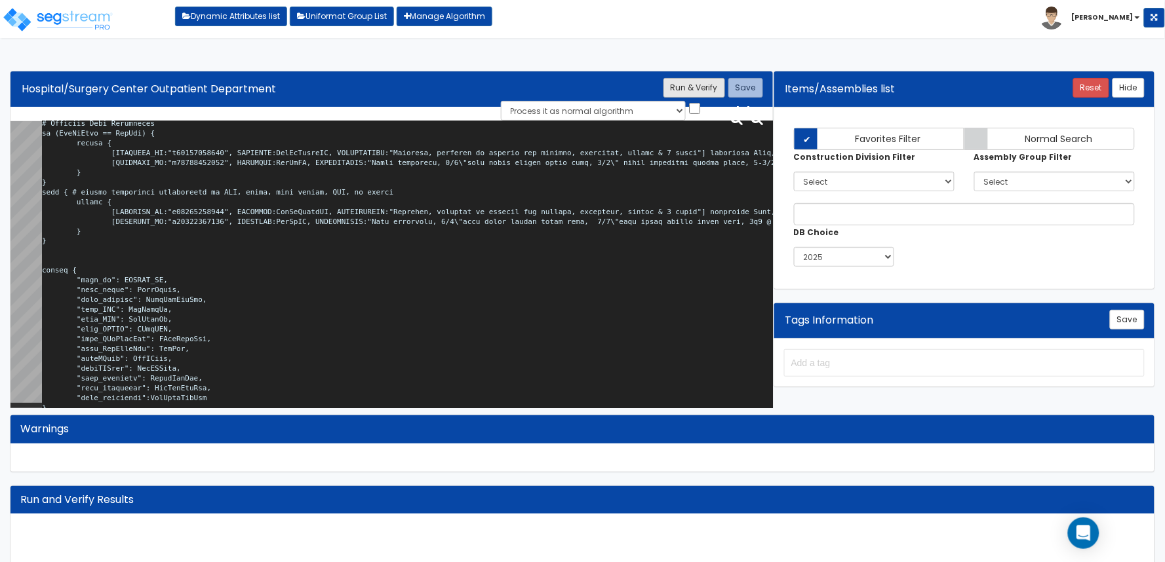
type textarea "# Hospital/Surgery Center Outpatient Department <loopenabled> var TENANT_NAME="…"
click at [713, 87] on button "Run & Verify" at bounding box center [694, 88] width 62 height 20
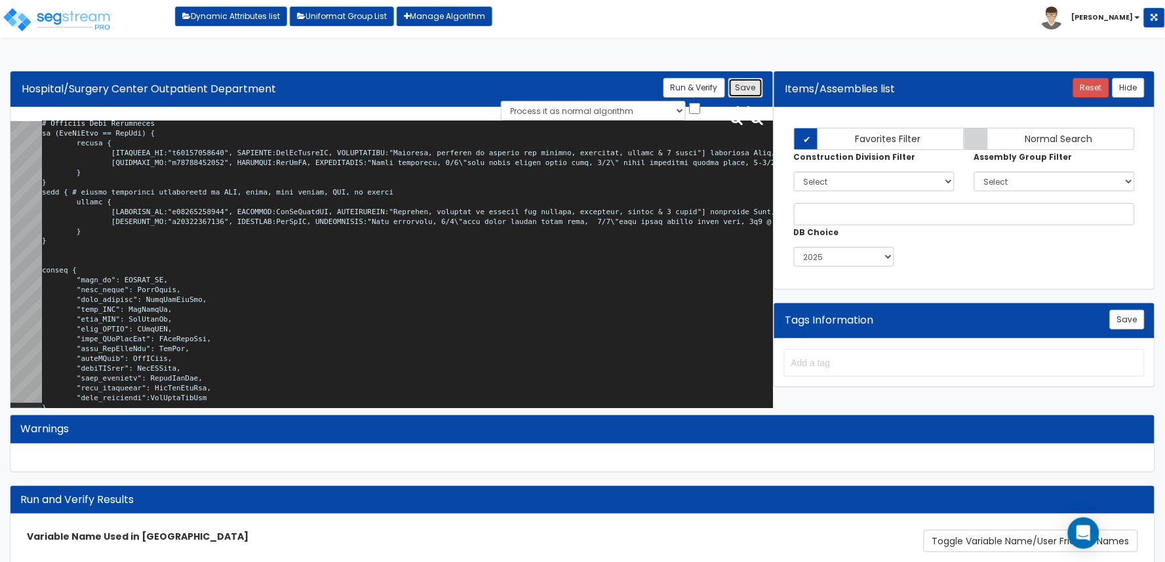
click at [754, 84] on button "Save" at bounding box center [745, 88] width 35 height 20
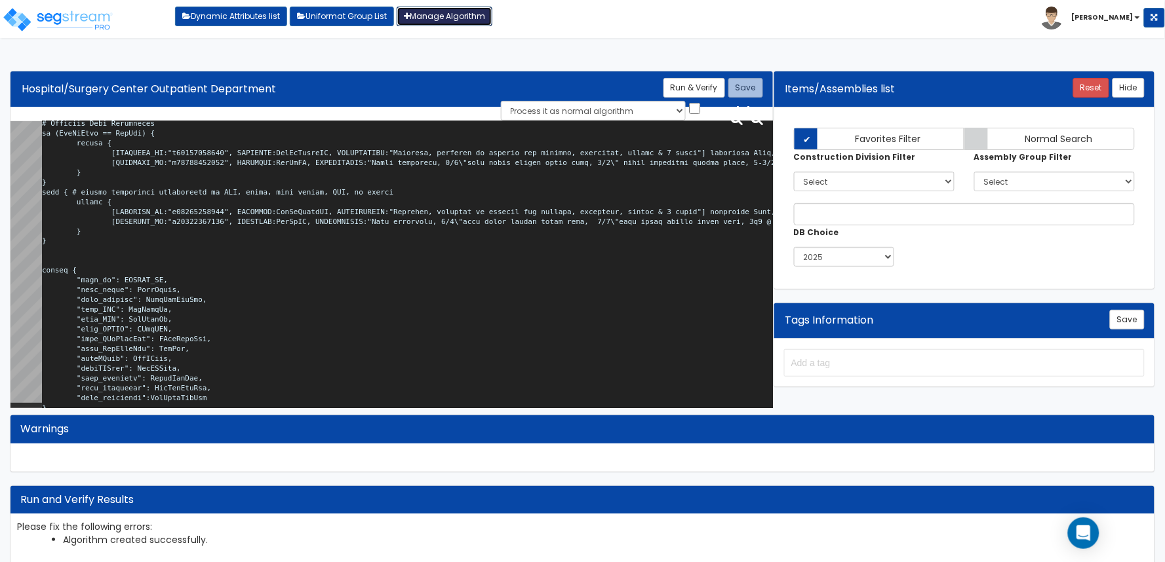
click at [458, 22] on link "Manage Algorithm" at bounding box center [445, 17] width 96 height 20
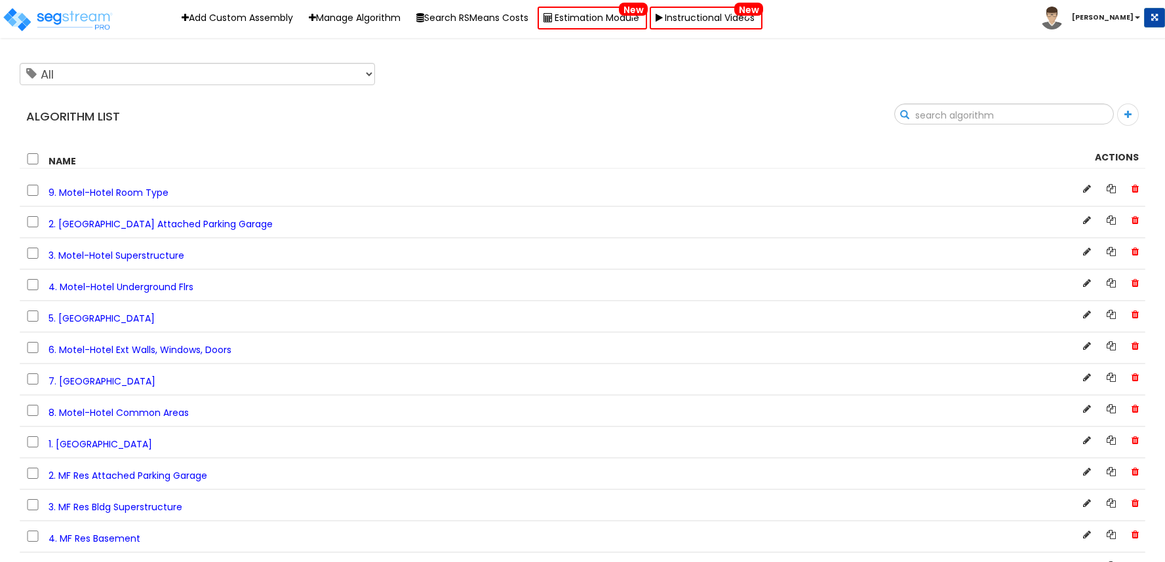
click at [1098, 115] on input "text" at bounding box center [1004, 115] width 218 height 22
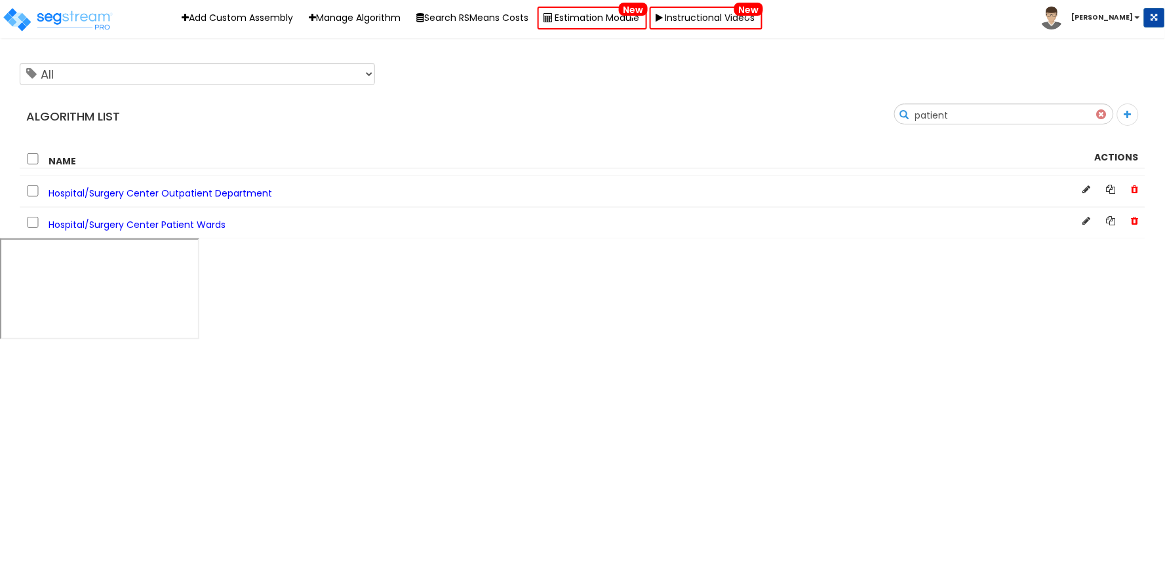
type input "patient"
click at [107, 225] on span "Hospital/Surgery Center Patient Wards" at bounding box center [137, 224] width 177 height 13
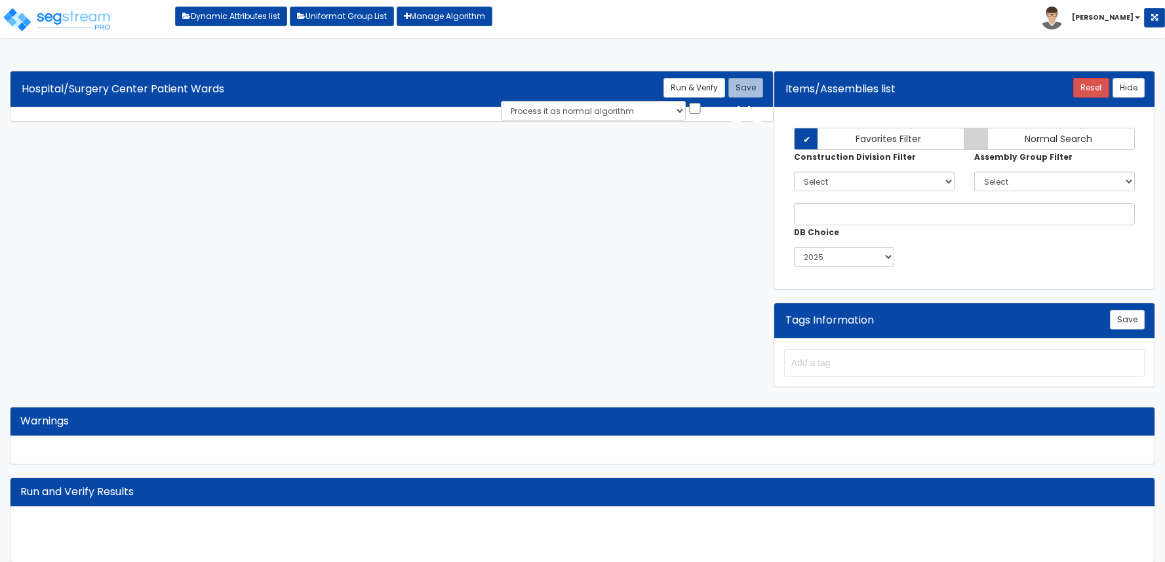
click at [247, 264] on div "Algorithm Title Hospital/Surgery Center Patient Wards Save Run & Verify Process…" at bounding box center [582, 317] width 1165 height 519
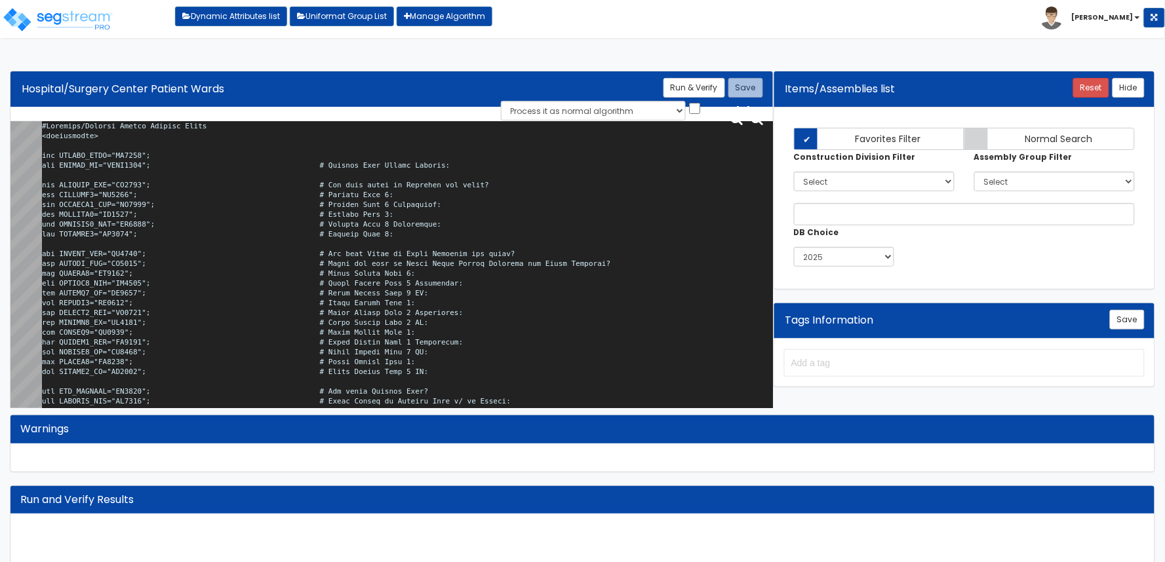
click at [249, 263] on textarea at bounding box center [407, 267] width 731 height 292
click at [201, 260] on textarea at bounding box center [407, 267] width 731 height 292
click at [526, 176] on textarea at bounding box center [407, 267] width 731 height 292
click at [319, 212] on textarea at bounding box center [407, 267] width 731 height 292
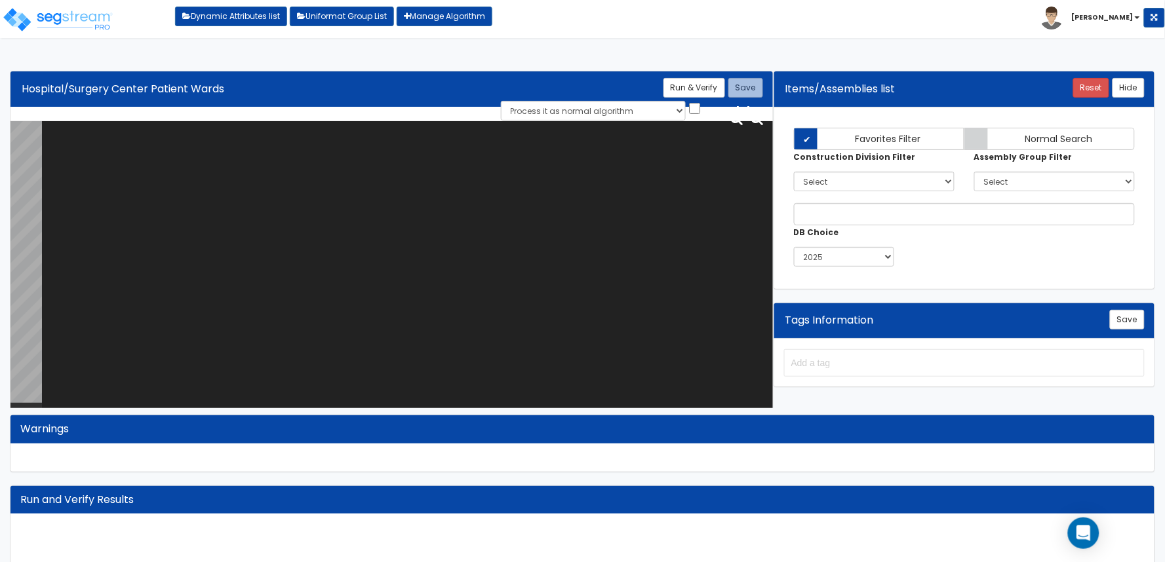
paste textarea "#Hospital/Surgery Center Patient Wards <loopenabled> var TENANT_NAME="TN0001"; …"
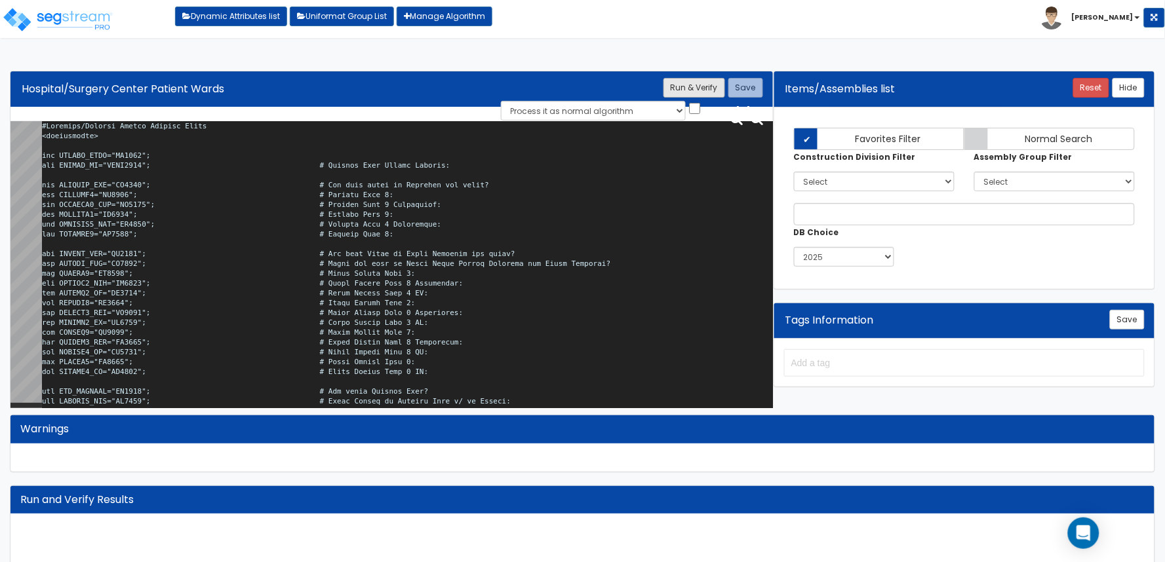
type textarea "#Hospital/Surgery Center Patient Wards <loopenabled> var TENANT_NAME="TN0001"; …"
click at [697, 90] on button "Run & Verify" at bounding box center [694, 88] width 62 height 20
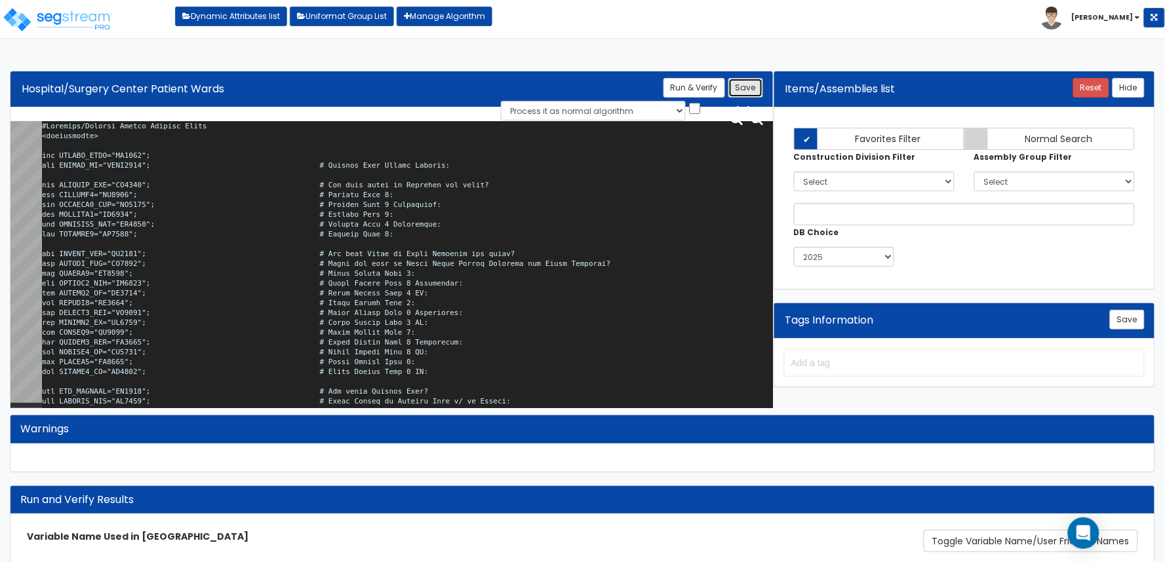
click at [736, 86] on button "Save" at bounding box center [745, 88] width 35 height 20
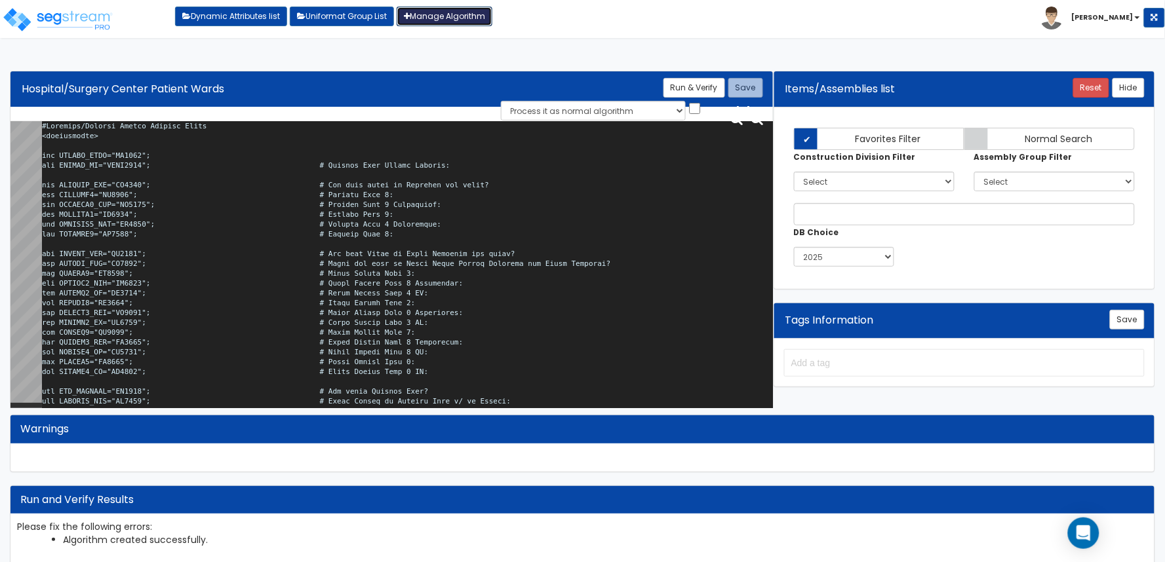
click at [464, 21] on link "Manage Algorithm" at bounding box center [445, 17] width 96 height 20
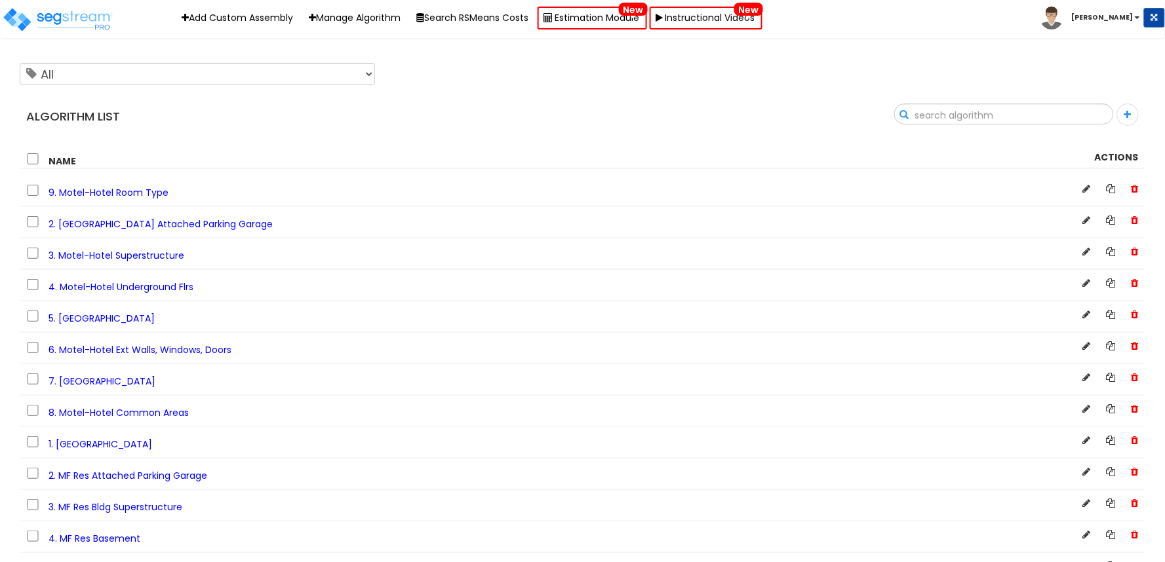
click at [1111, 113] on input "text" at bounding box center [1004, 115] width 218 height 22
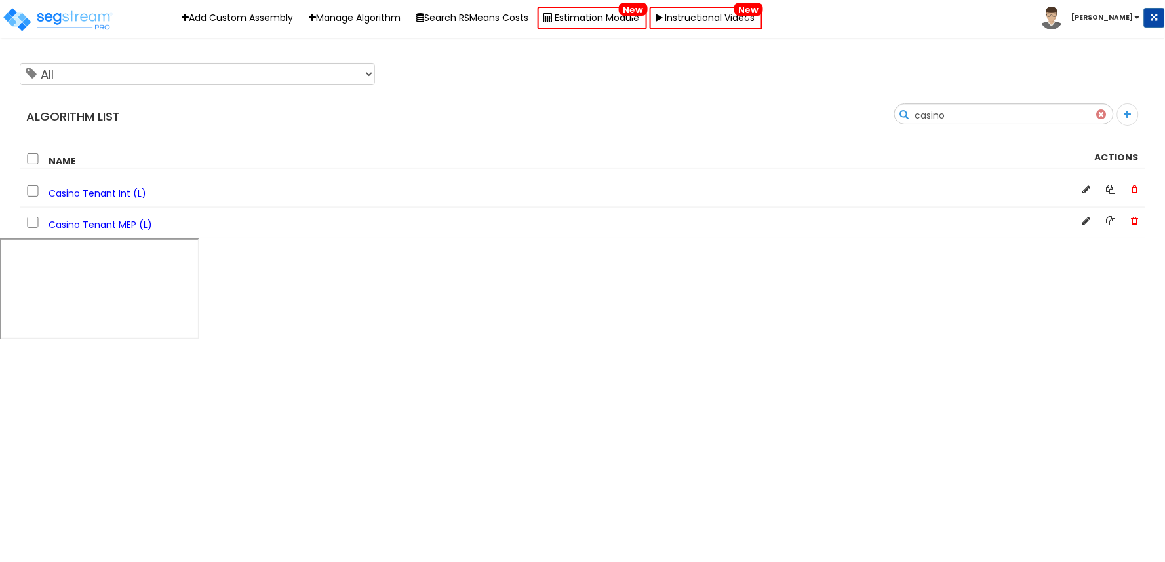
type input "casino"
click at [92, 191] on span "Casino Tenant Int (L)" at bounding box center [98, 193] width 98 height 13
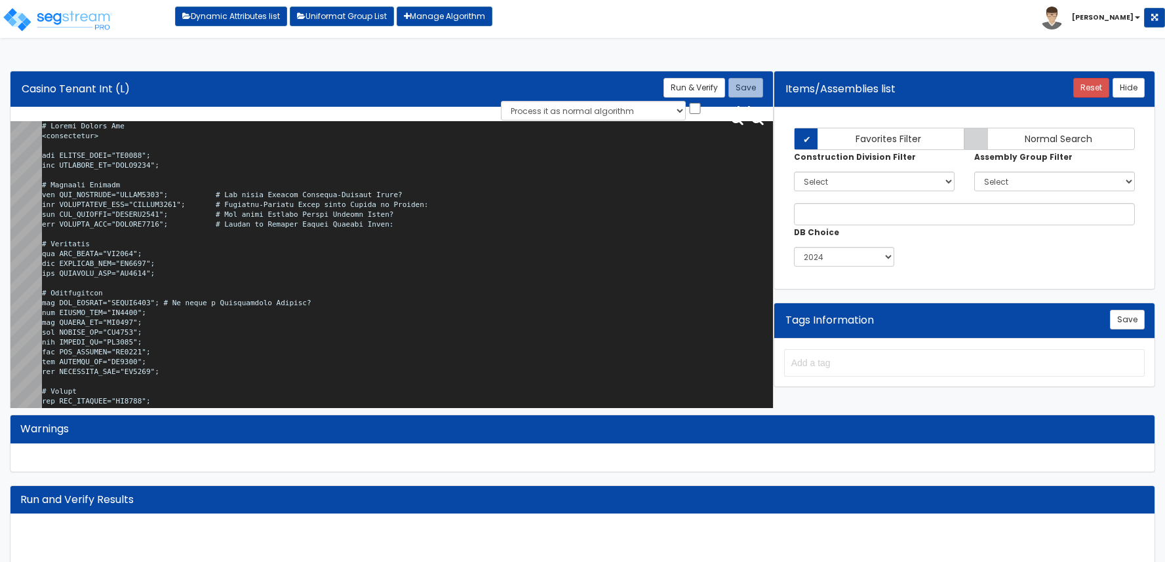
click at [392, 227] on textarea at bounding box center [407, 267] width 731 height 292
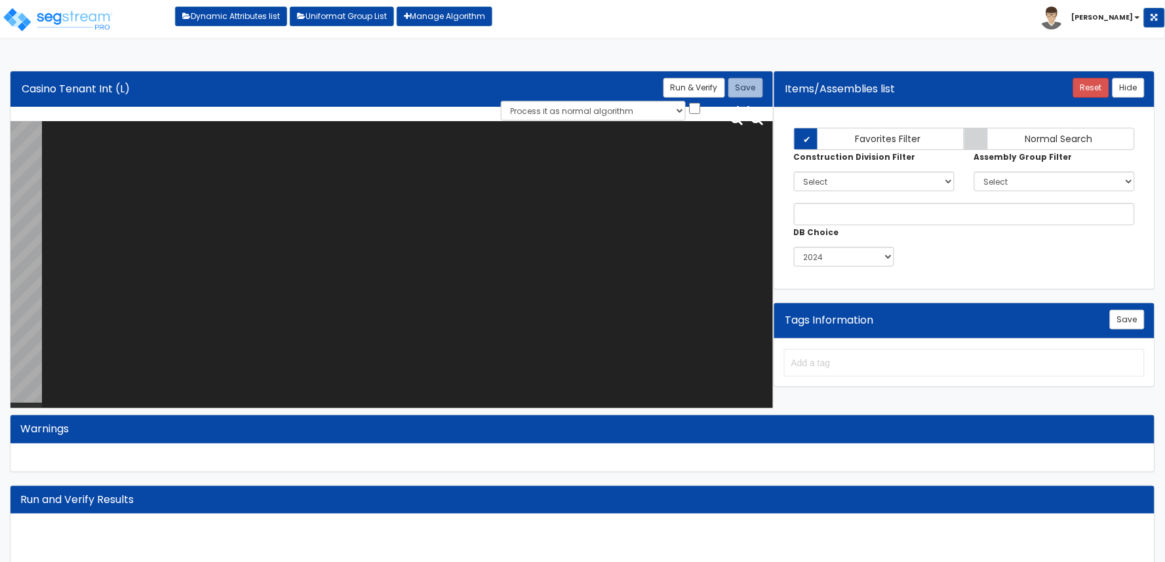
paste textarea "# Casino Tenant Int <loopenabled> var TENANT_NAME="TN0000"; var TENANTFP_SF="TS…"
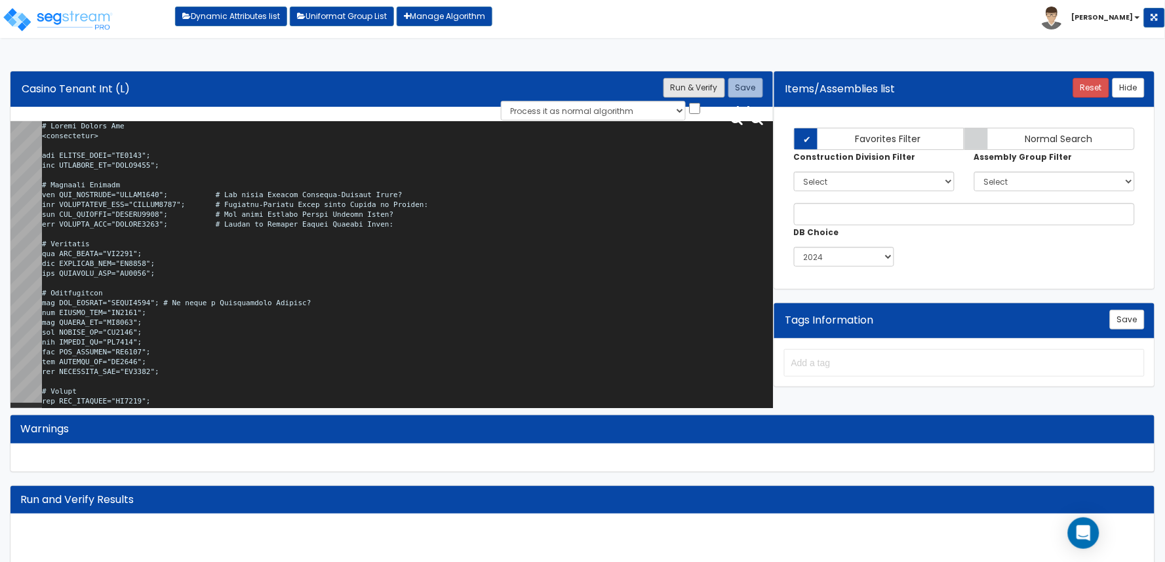
type textarea "# Casino Tenant Int <loopenabled> var TENANT_NAME="TN0000"; var TENANTFP_SF="TS…"
click at [679, 89] on button "Run & Verify" at bounding box center [694, 88] width 62 height 20
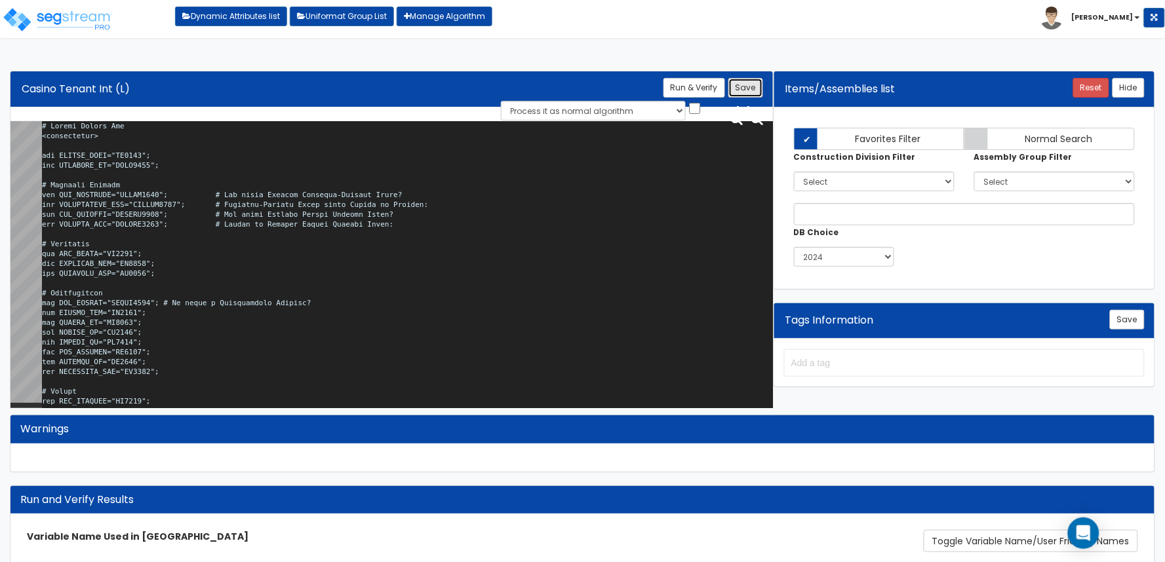
click at [753, 93] on button "Save" at bounding box center [745, 88] width 35 height 20
drag, startPoint x: 578, startPoint y: 169, endPoint x: 502, endPoint y: 49, distance: 141.7
click at [578, 54] on html "Toggle navigation Dynamic Attributes list Uniformat Group List Manage Algorithm…" at bounding box center [582, 344] width 1165 height 688
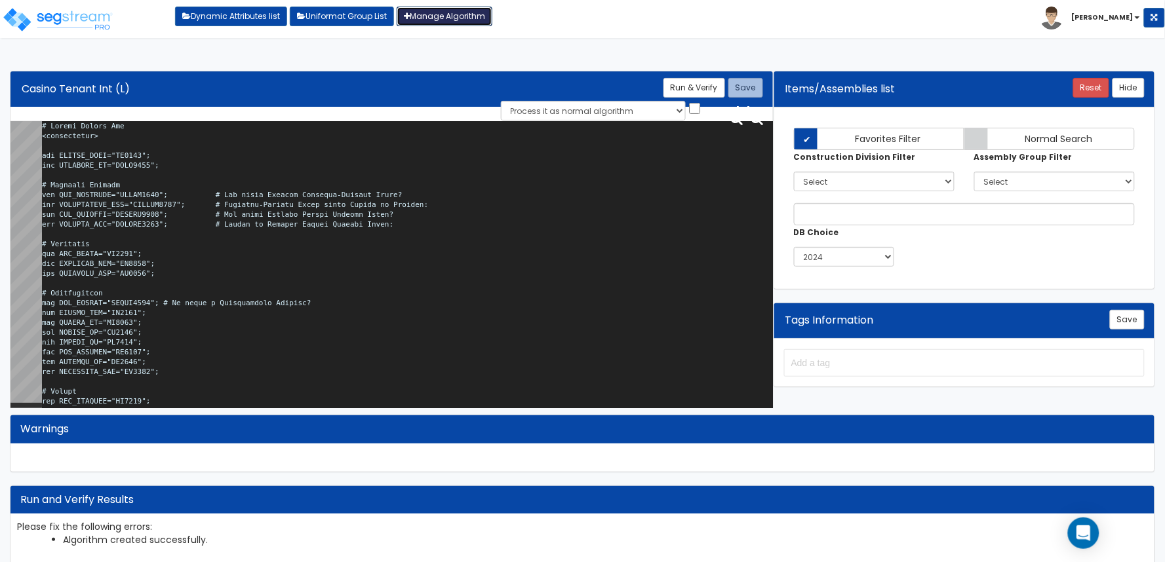
click at [464, 16] on link "Manage Algorithm" at bounding box center [445, 17] width 96 height 20
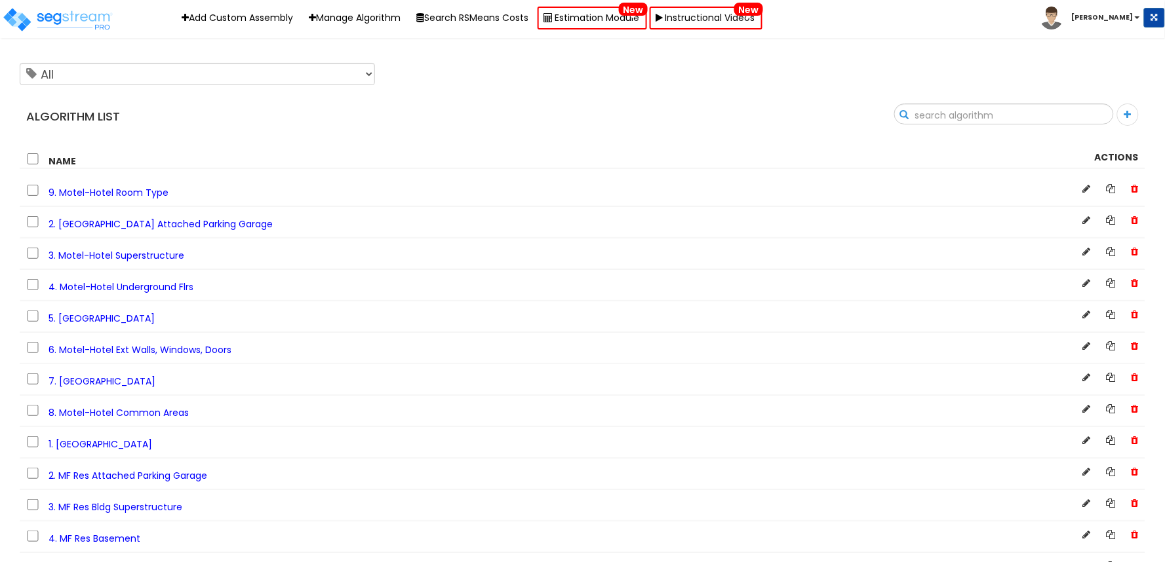
click at [1099, 118] on input "text" at bounding box center [1004, 115] width 218 height 22
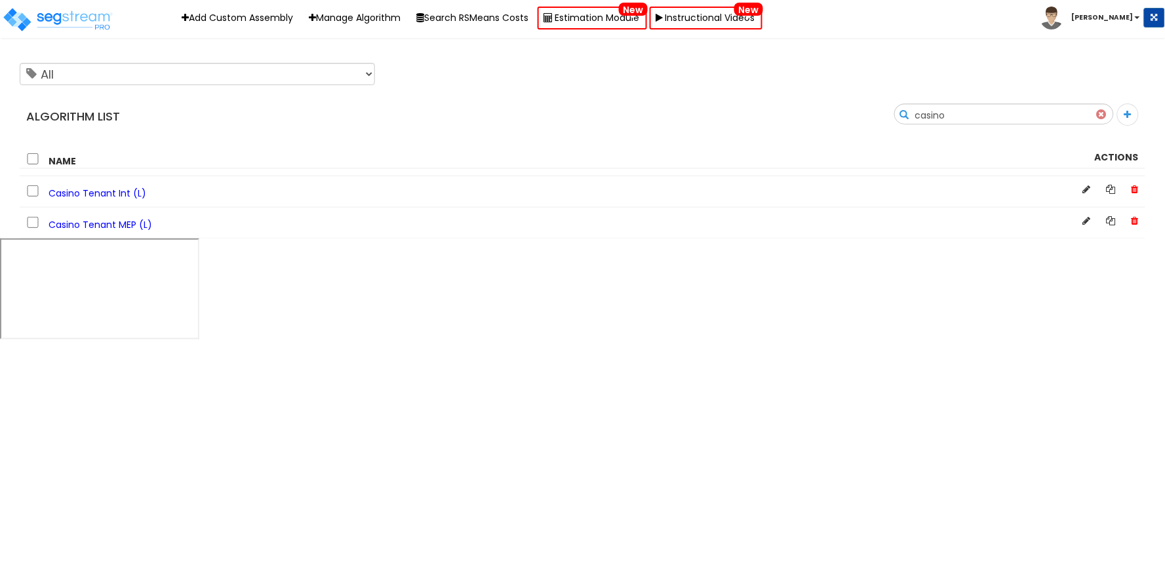
type input "casino"
drag, startPoint x: 94, startPoint y: 227, endPoint x: 119, endPoint y: 239, distance: 27.9
click at [94, 226] on span "Casino Tenant MEP (L)" at bounding box center [101, 224] width 104 height 13
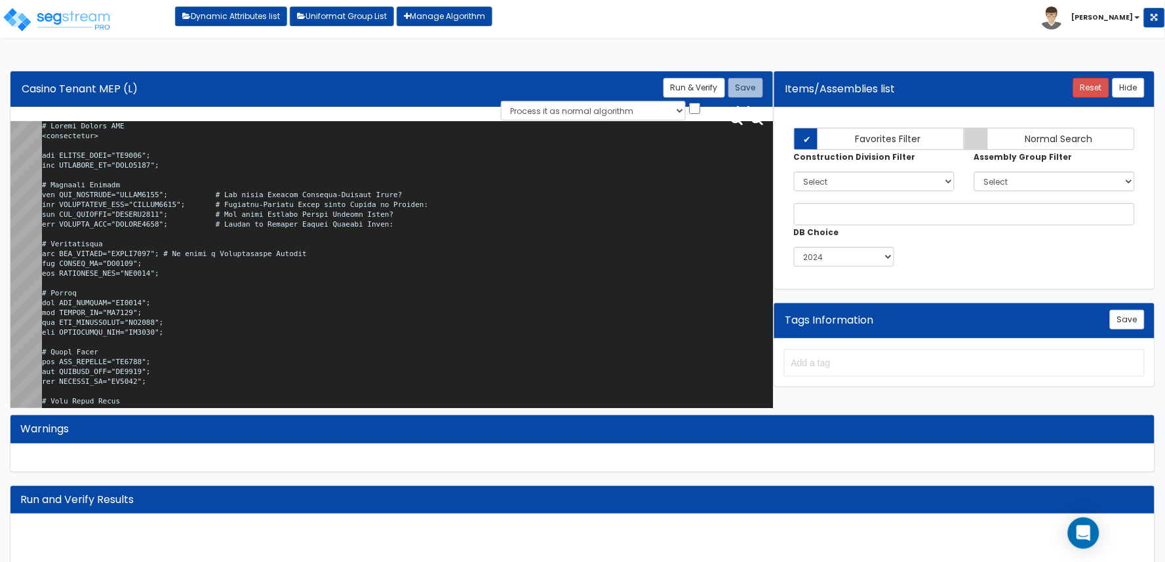
click at [442, 267] on textarea at bounding box center [407, 267] width 731 height 292
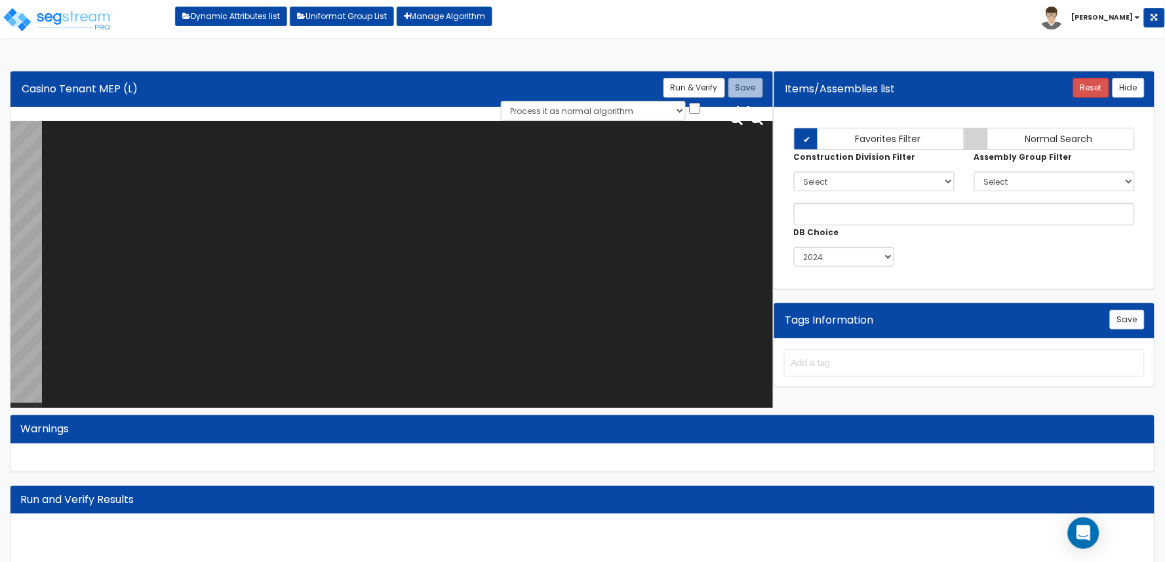
paste textarea "# Casino Tenant MEP <loopenabled> var TENANT_NAME="TN0000"; var TENANTFP_SF="TS…"
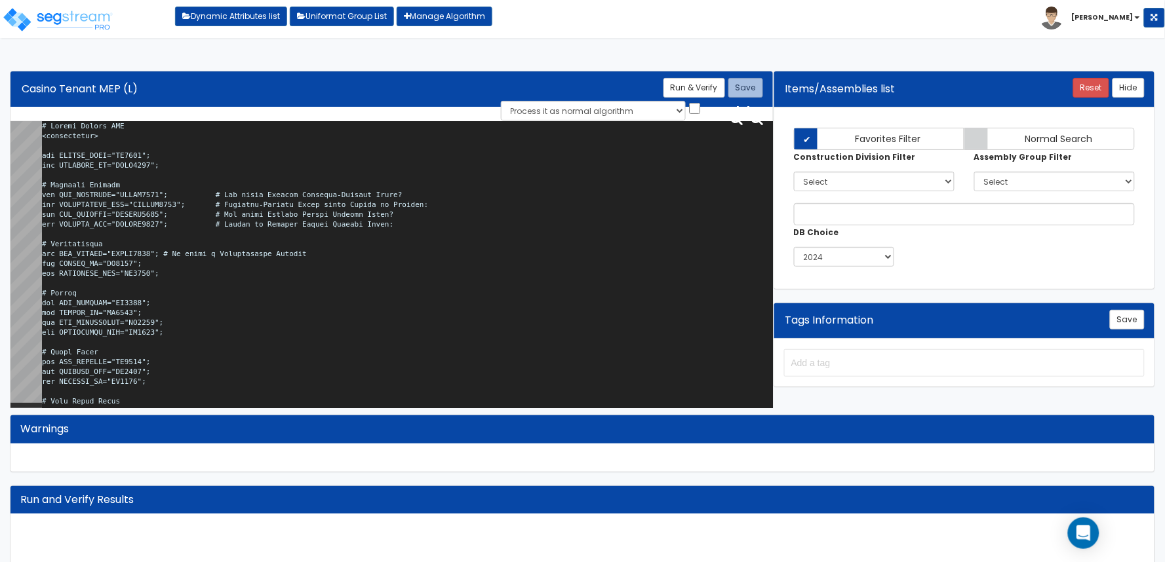
scroll to position [29917, 0]
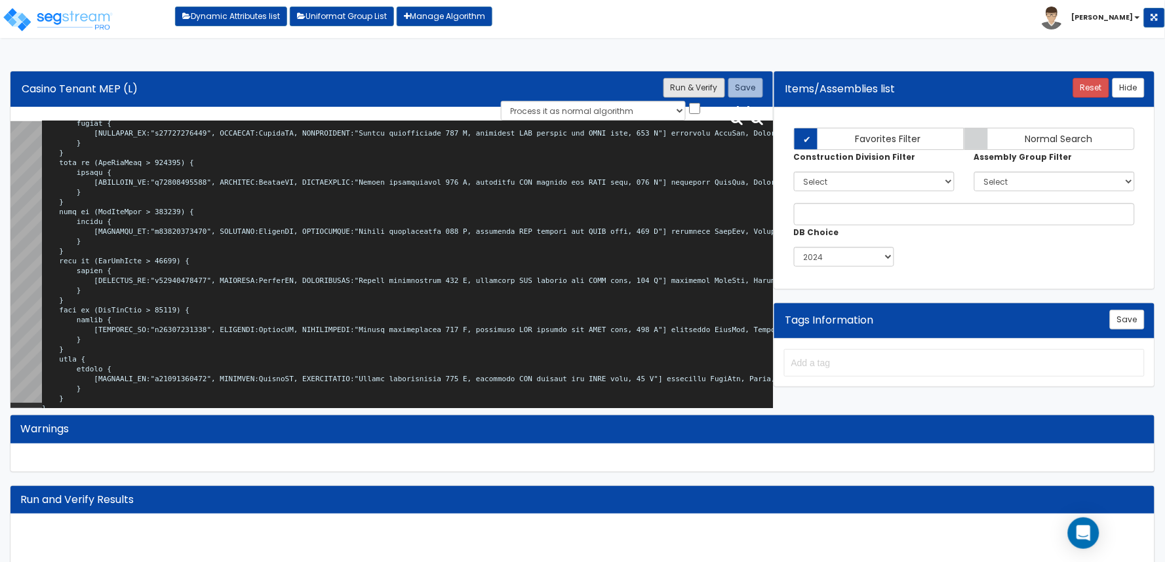
type textarea "# Casino Tenant MEP <loopenabled> var TENANT_NAME="TN0000"; var TENANTFP_SF="TS…"
click at [686, 81] on button "Run & Verify" at bounding box center [694, 88] width 62 height 20
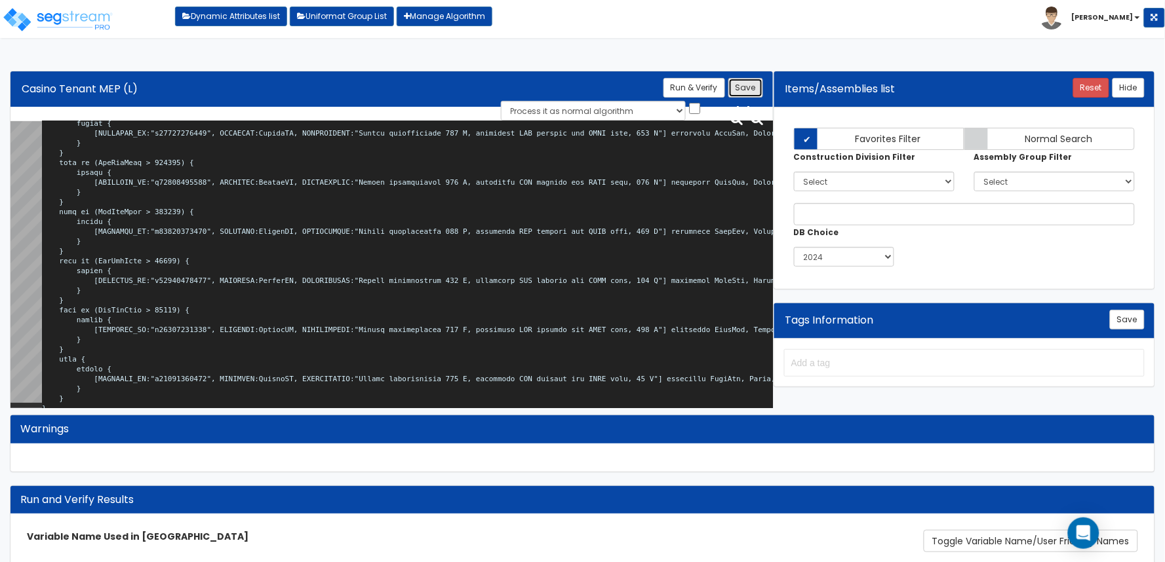
click at [746, 86] on button "Save" at bounding box center [745, 88] width 35 height 20
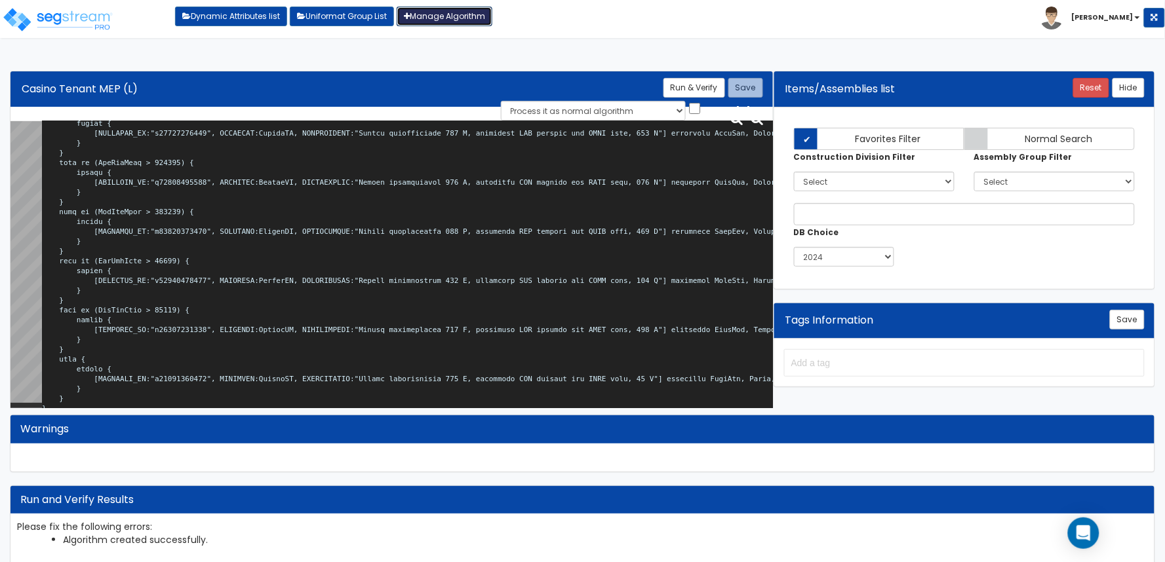
click at [490, 17] on link "Manage Algorithm" at bounding box center [445, 17] width 96 height 20
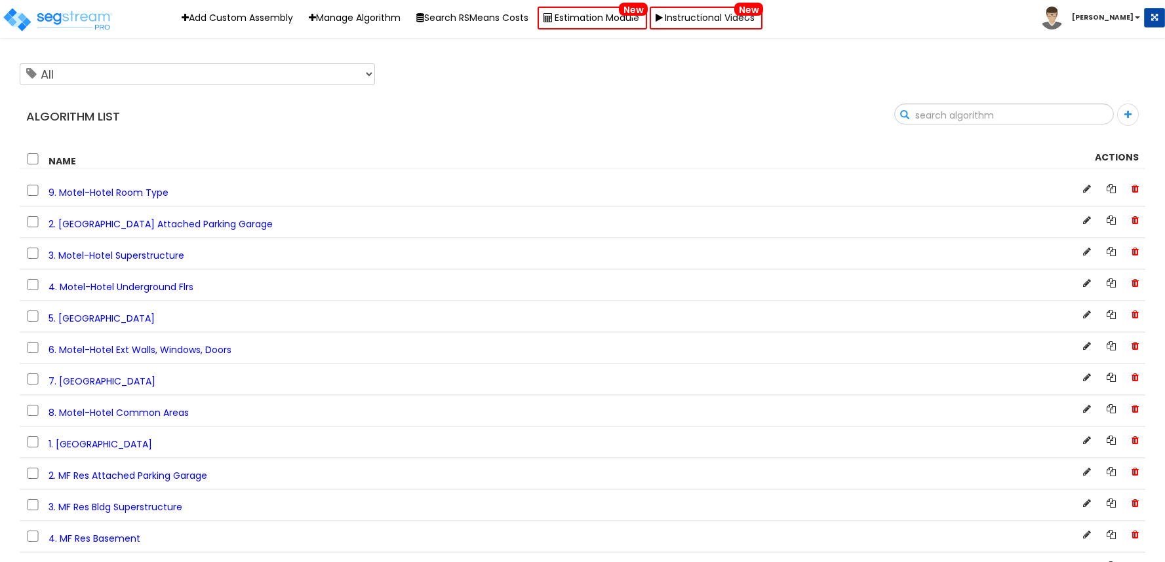
click at [1099, 119] on input "text" at bounding box center [1004, 115] width 218 height 22
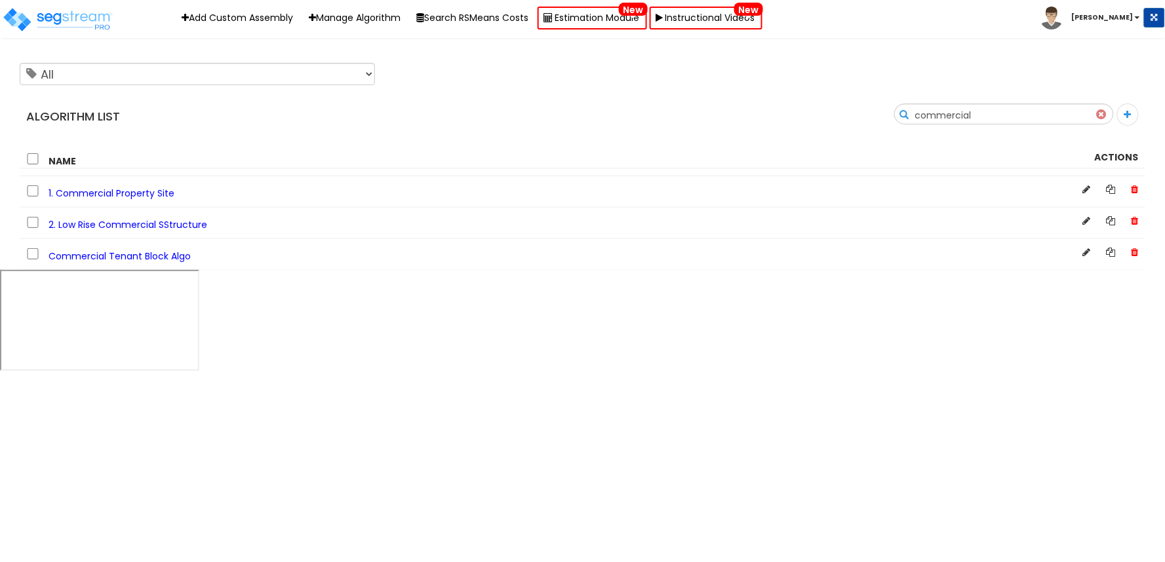
type input "commercial"
click at [128, 256] on span "Commercial Tenant Block Algo" at bounding box center [120, 256] width 142 height 13
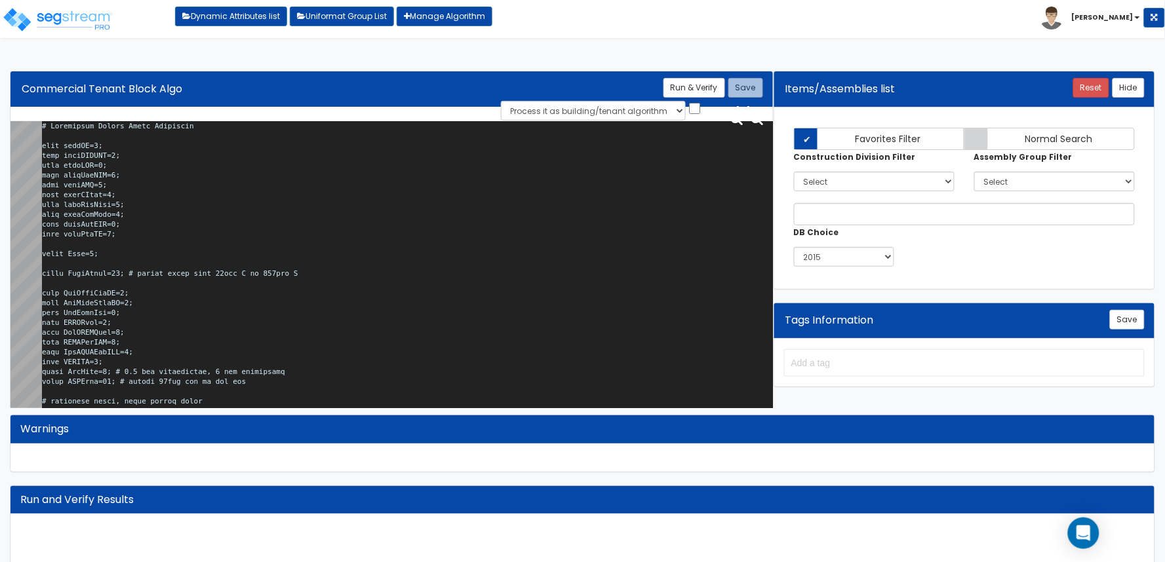
click at [325, 257] on textarea at bounding box center [407, 267] width 731 height 292
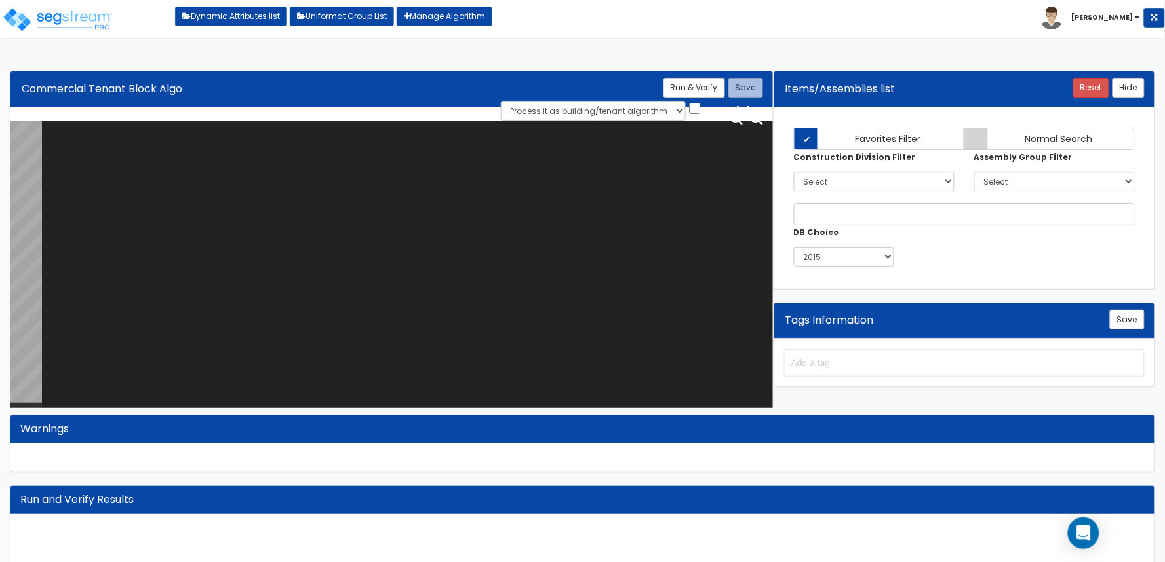
paste textarea "# Commercial Tenant Block Algorithm calc tnntSF=0; calc tnntHVACSF=0; calc tnnt…"
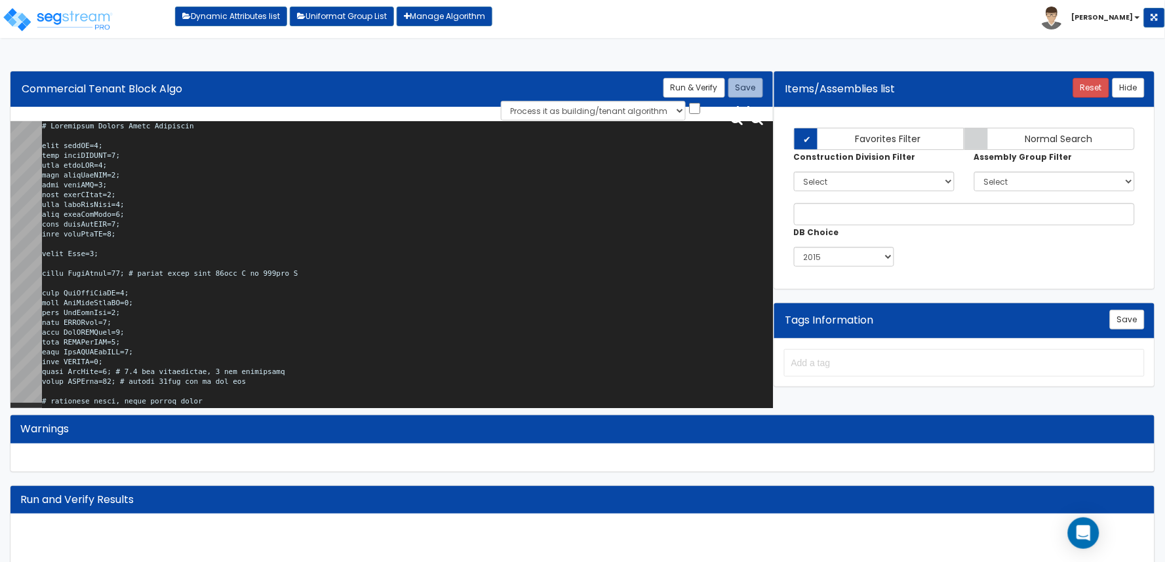
scroll to position [101763, 0]
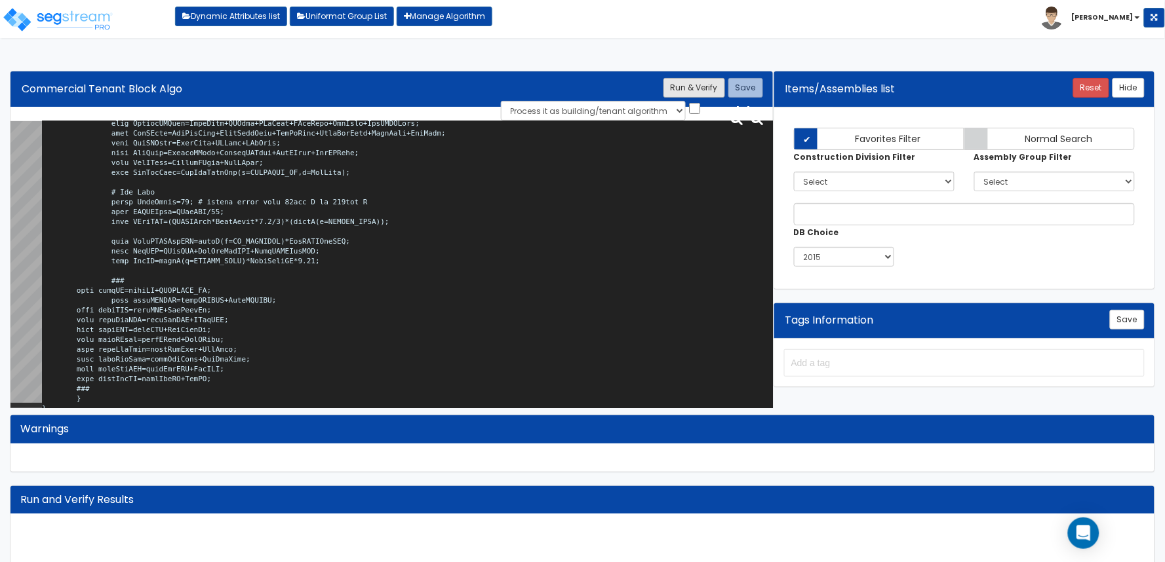
type textarea "# Commercial Tenant Block Algorithm calc tnntSF=0; calc tnntHVACSF=0; calc tnnt…"
click at [716, 94] on button "Run & Verify" at bounding box center [694, 88] width 62 height 20
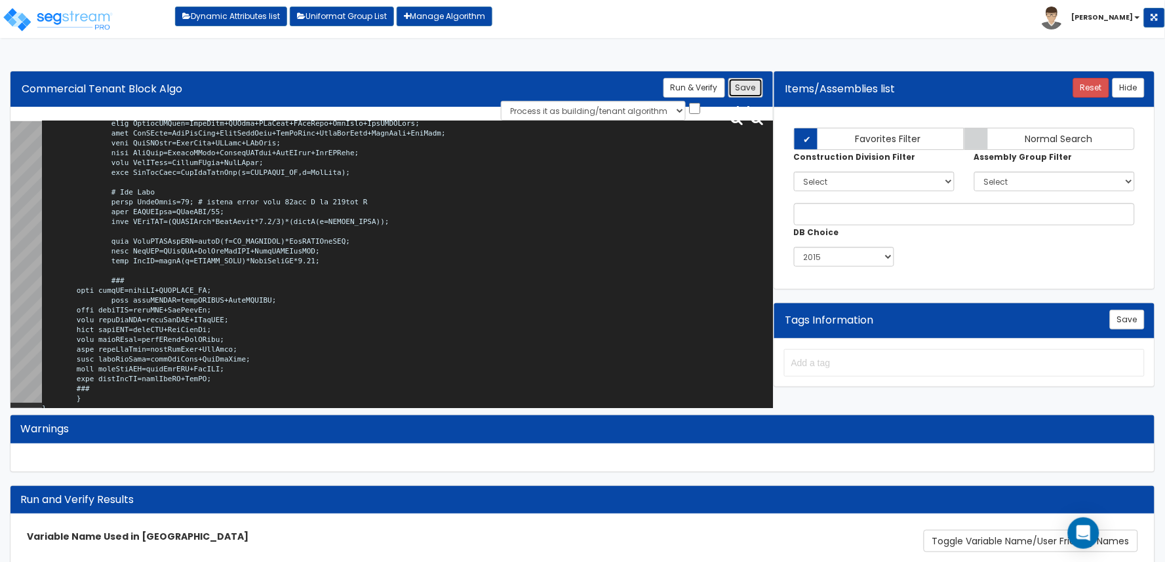
click at [755, 82] on button "Save" at bounding box center [745, 88] width 35 height 20
